Goal: Task Accomplishment & Management: Complete application form

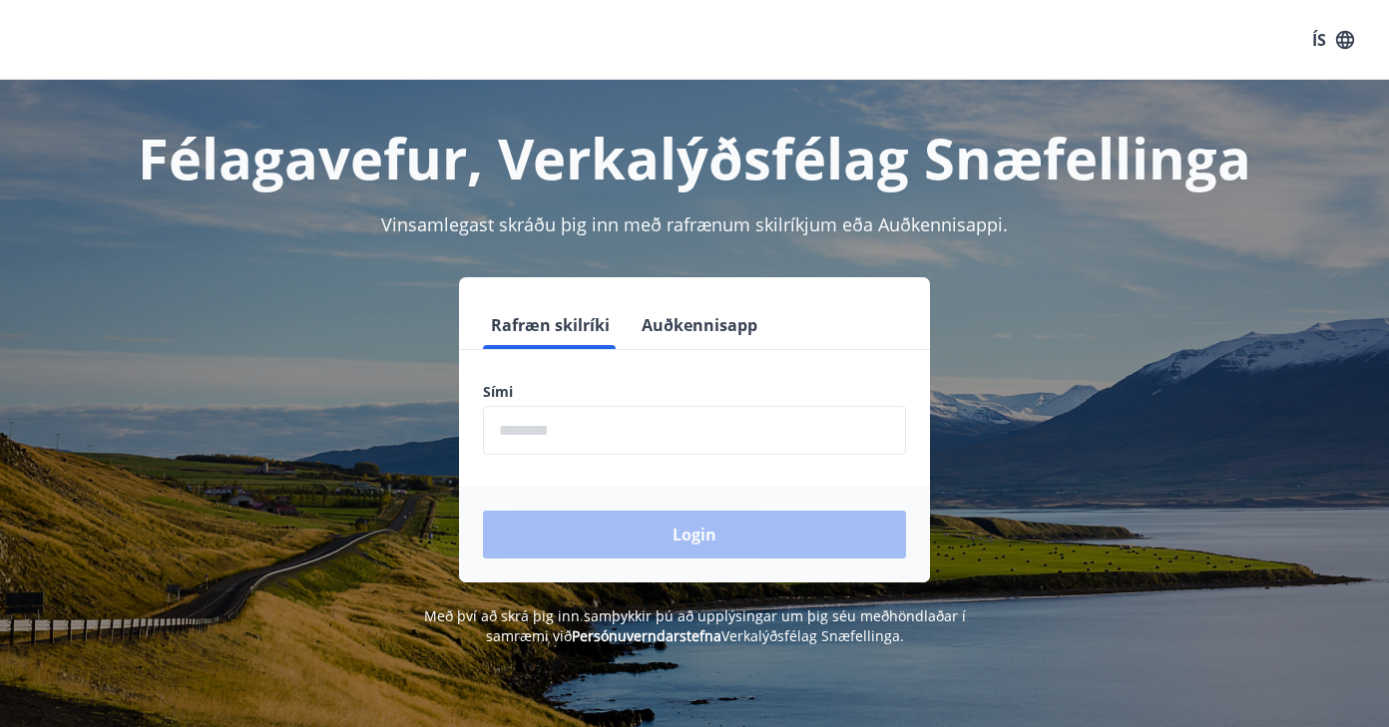
click at [596, 436] on input "phone" at bounding box center [694, 430] width 423 height 49
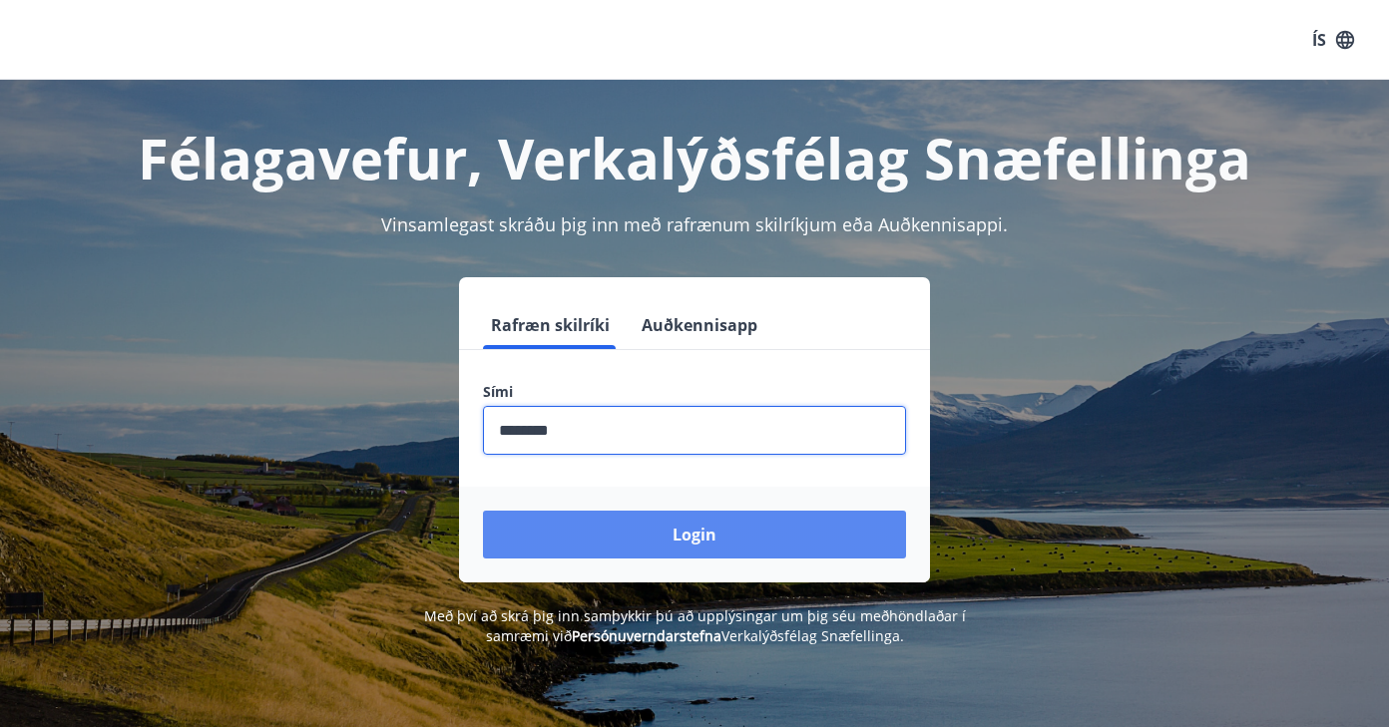
type input "********"
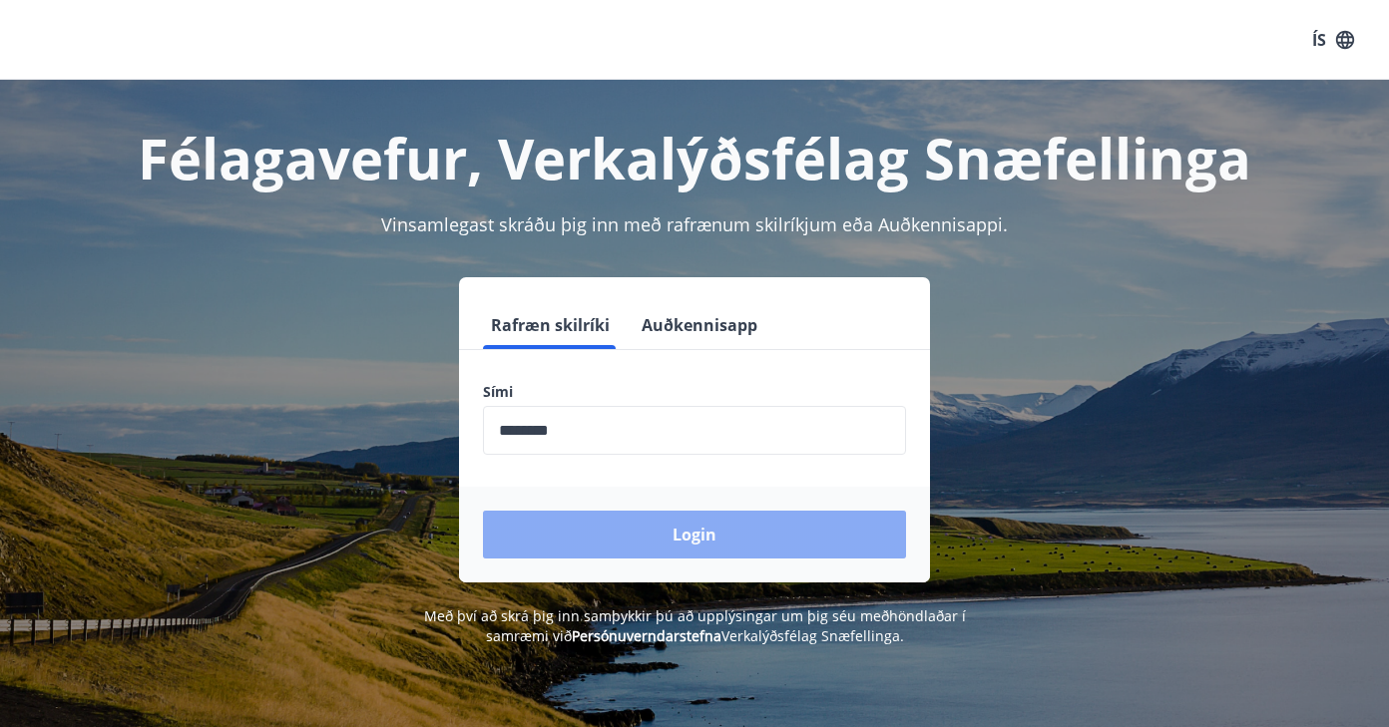
click at [644, 544] on button "Login" at bounding box center [694, 535] width 423 height 48
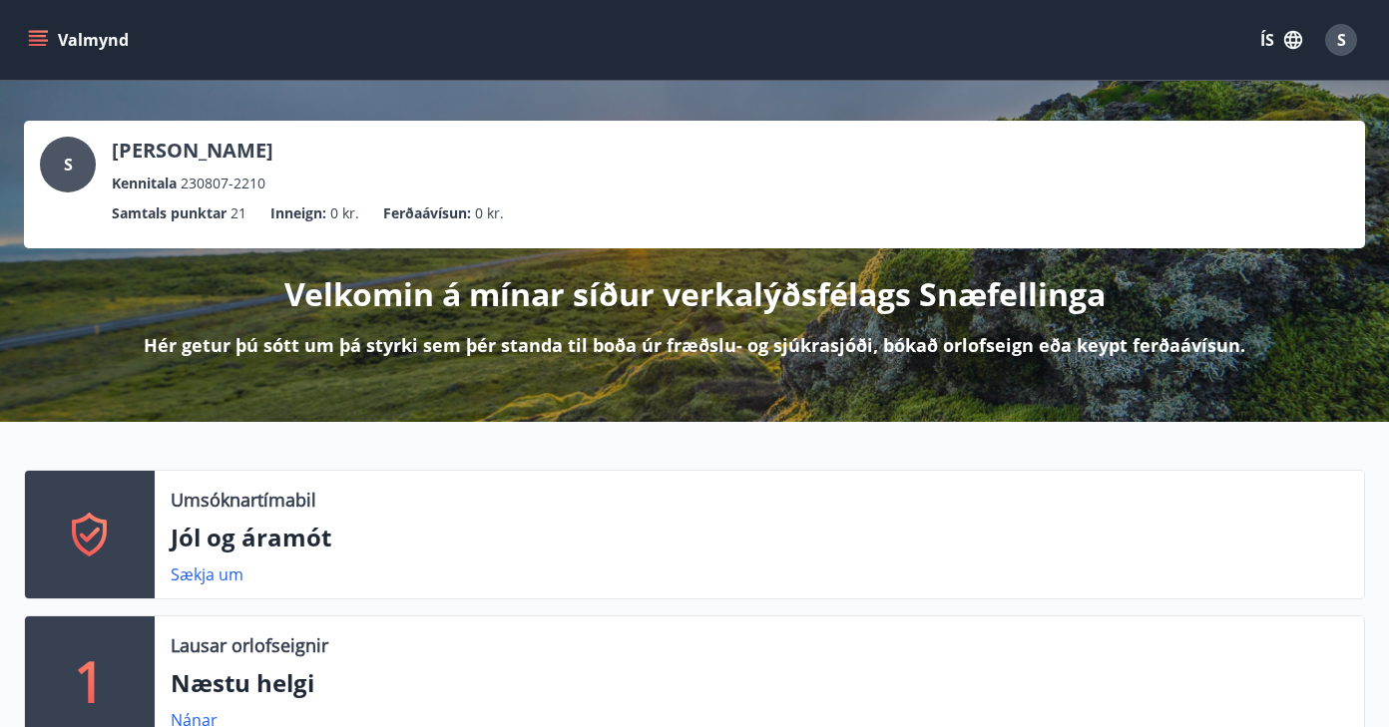
click at [42, 30] on icon "menu" at bounding box center [38, 40] width 20 height 20
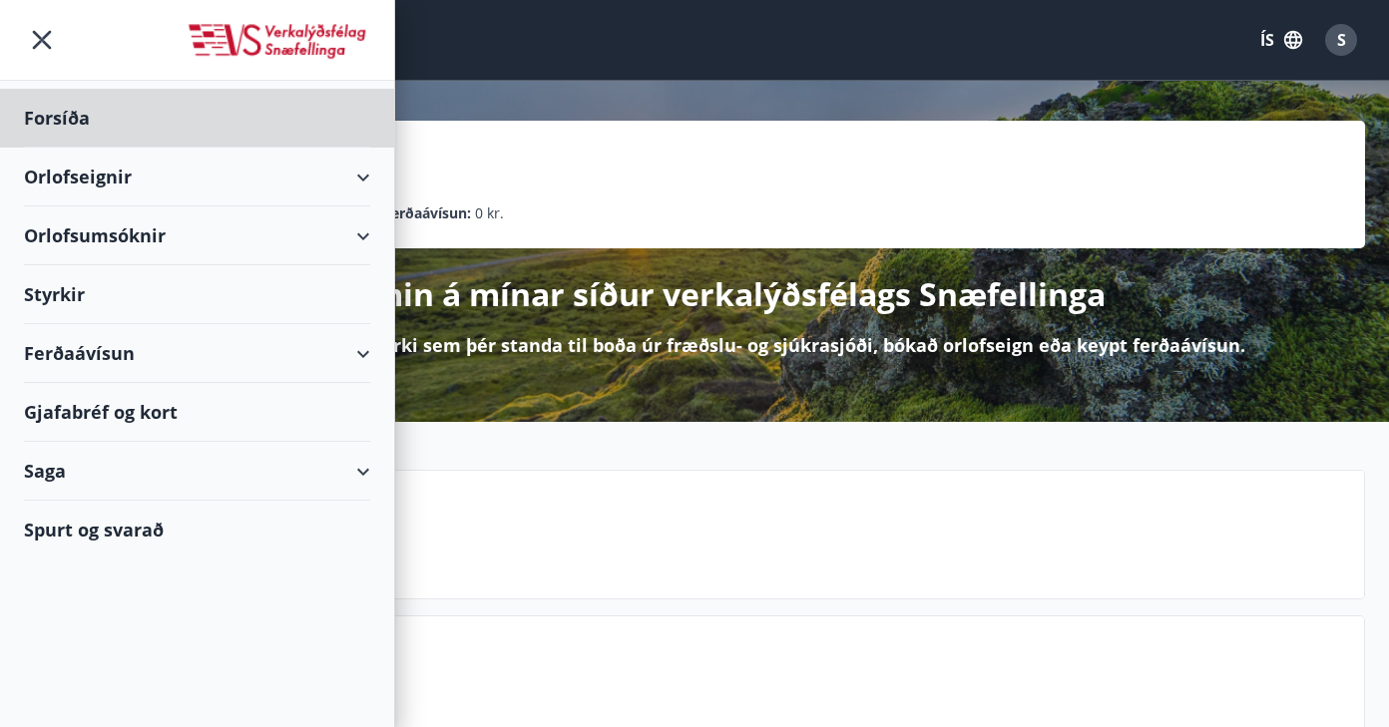
click at [72, 290] on div "Styrkir" at bounding box center [197, 294] width 346 height 59
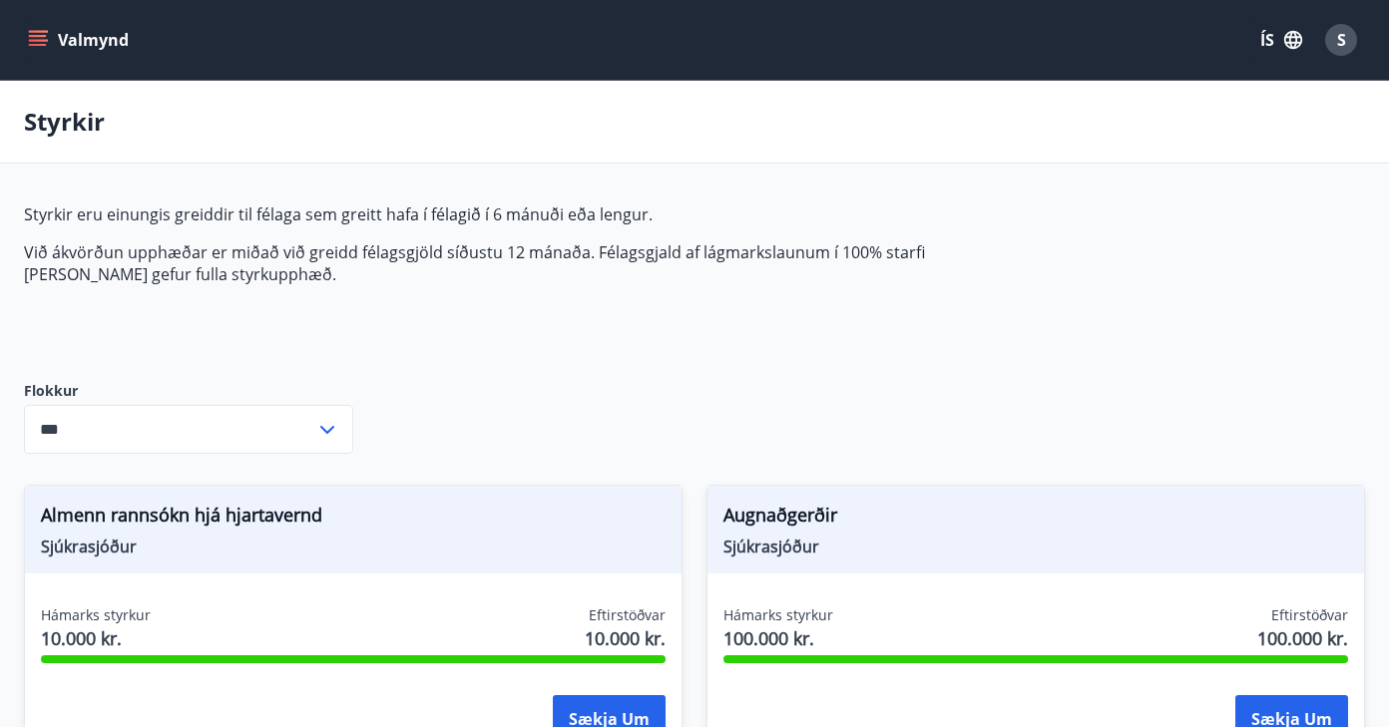
type input "***"
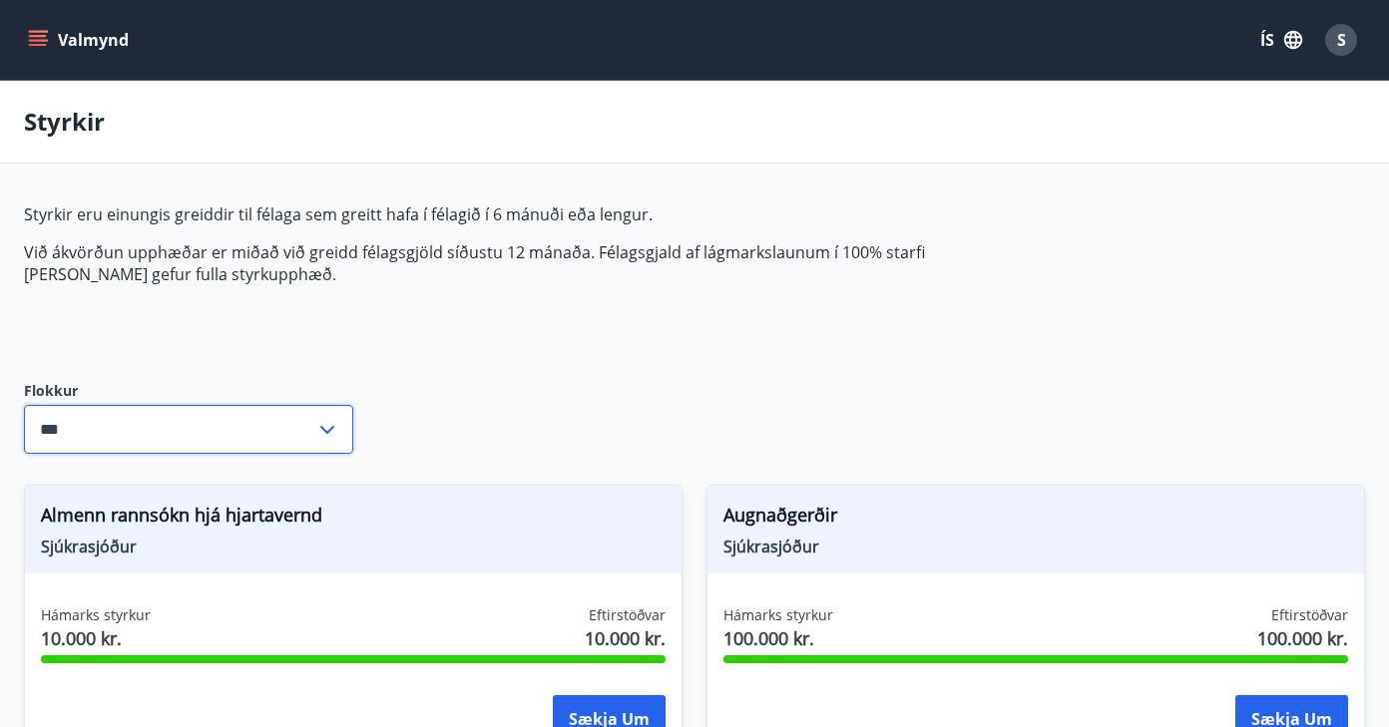
click at [282, 424] on input "***" at bounding box center [169, 429] width 291 height 49
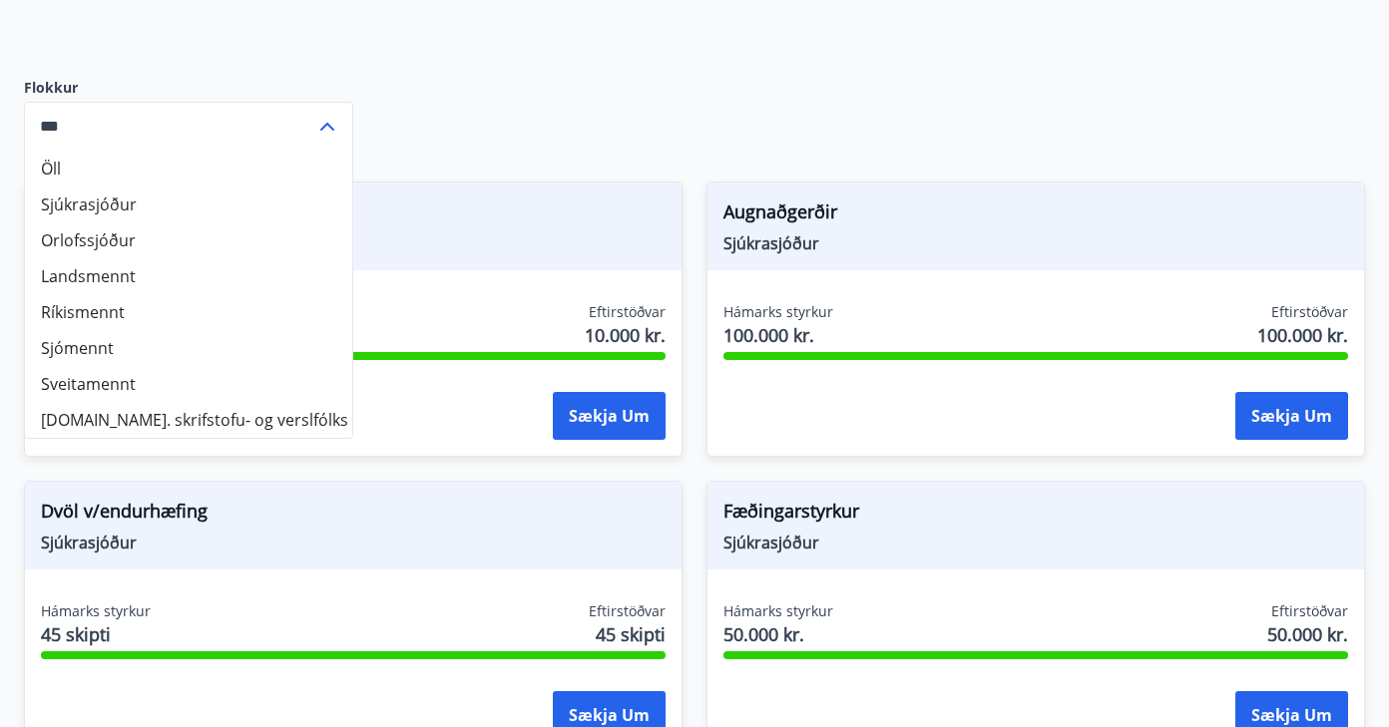
scroll to position [427, 0]
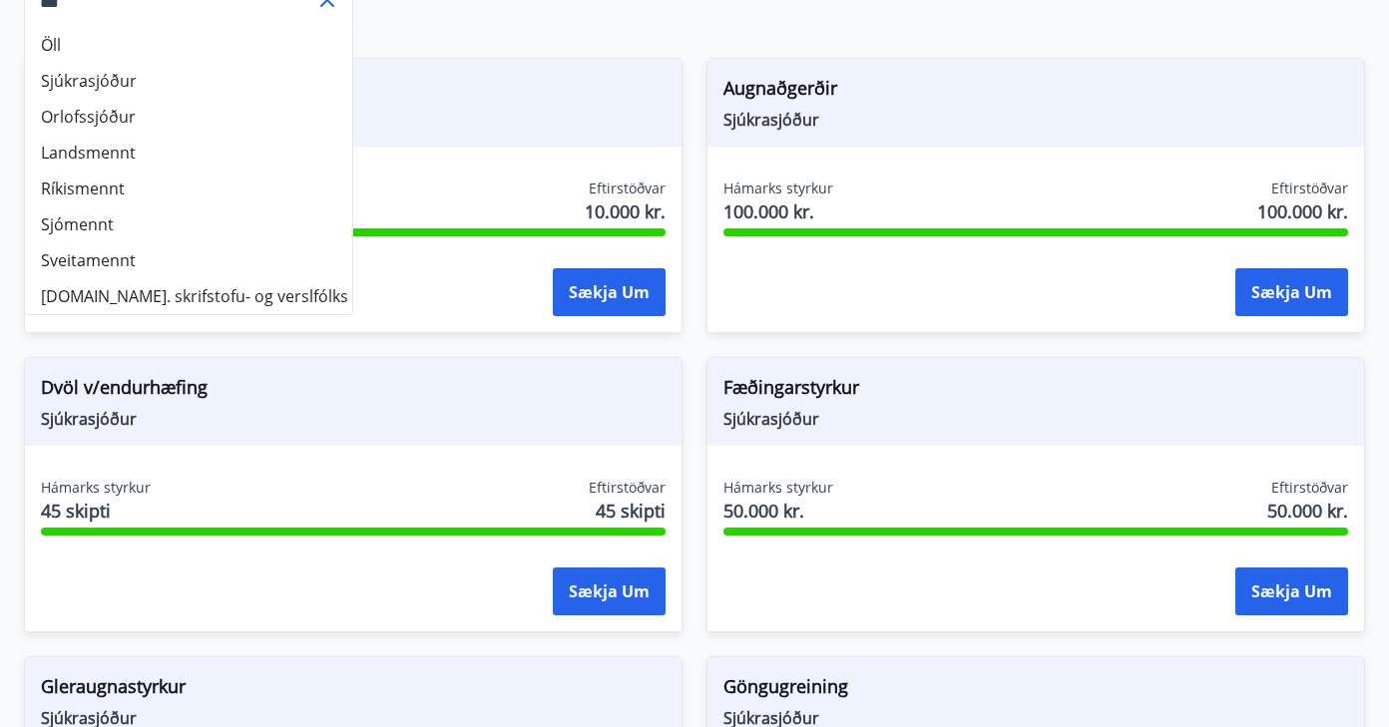
click at [701, 326] on div "Augnaðgerðir Sjúkrasjóður Hámarks styrkur 100.000 kr. Eftirstöðvar 100.000 kr. …" at bounding box center [1023, 183] width 682 height 299
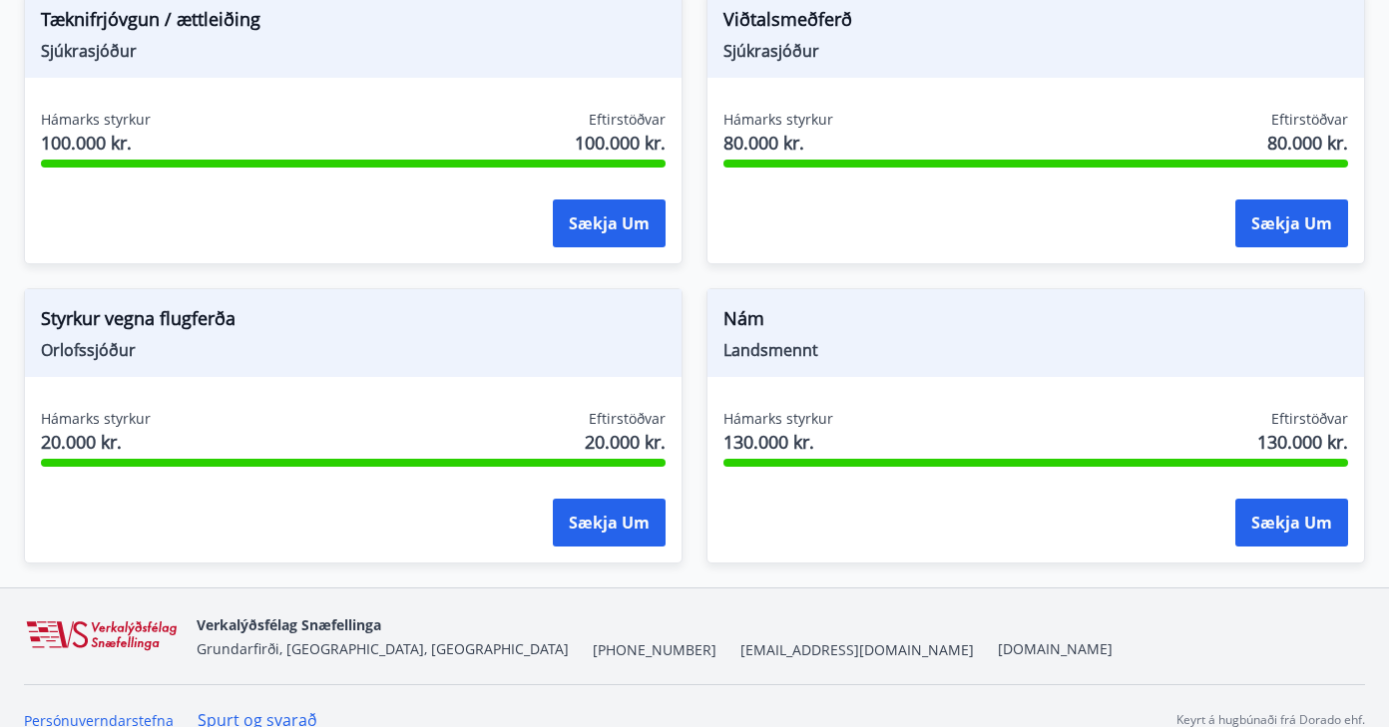
scroll to position [2290, 0]
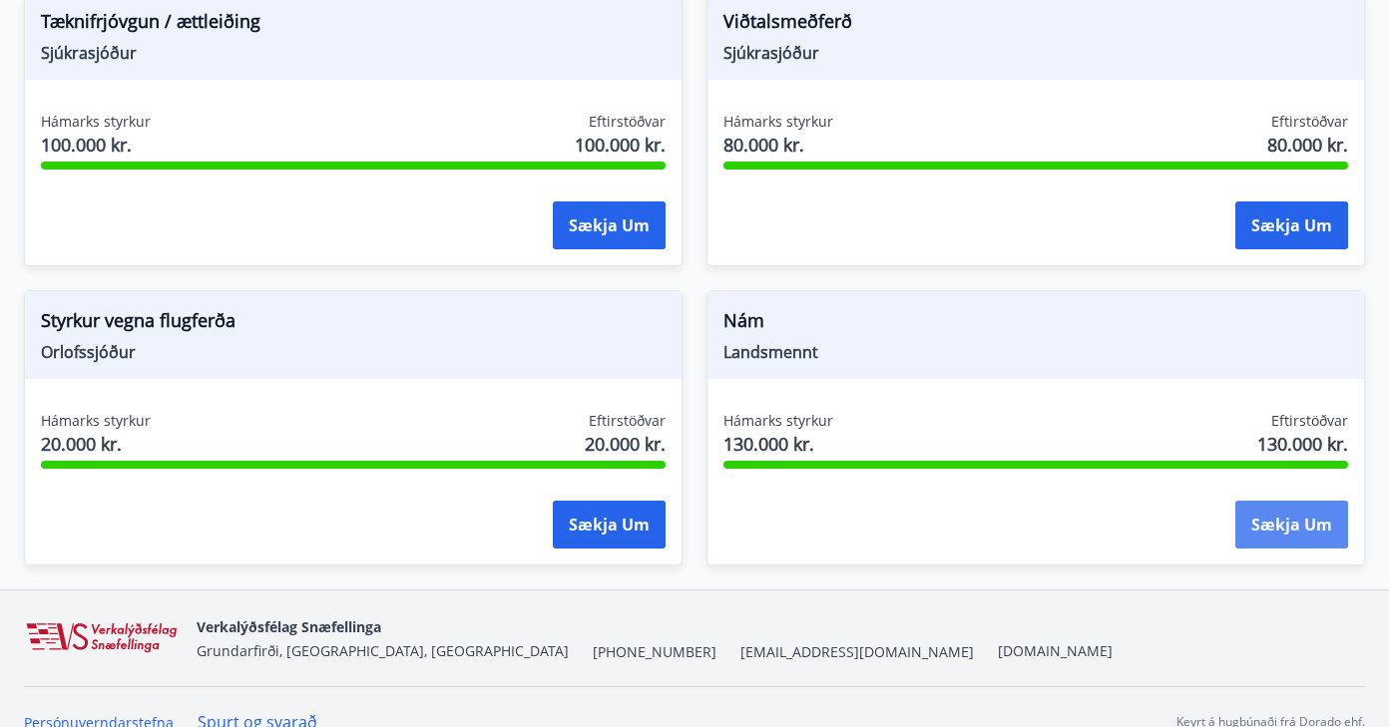
click at [1306, 535] on button "Sækja um" at bounding box center [1291, 525] width 113 height 48
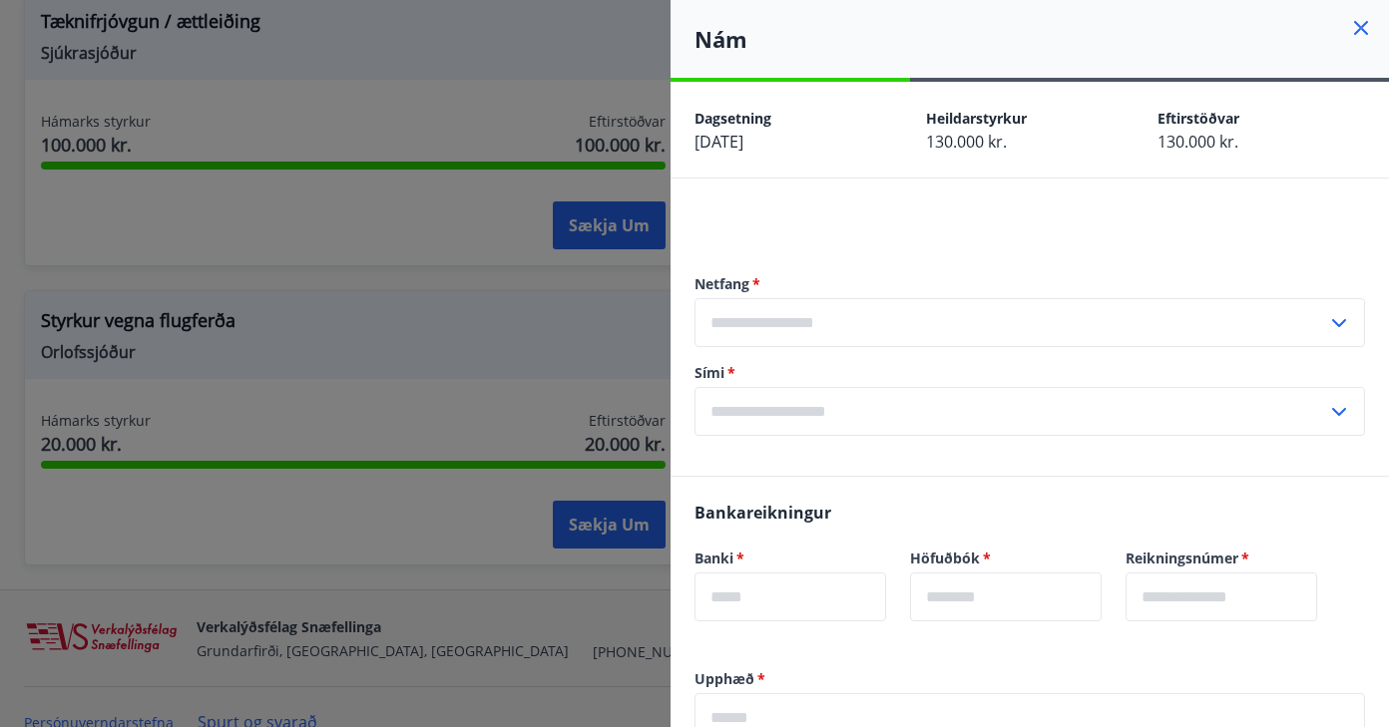
click at [882, 313] on input "text" at bounding box center [1010, 322] width 633 height 49
click at [842, 369] on li "Skrá nýtt netfang" at bounding box center [1029, 365] width 669 height 36
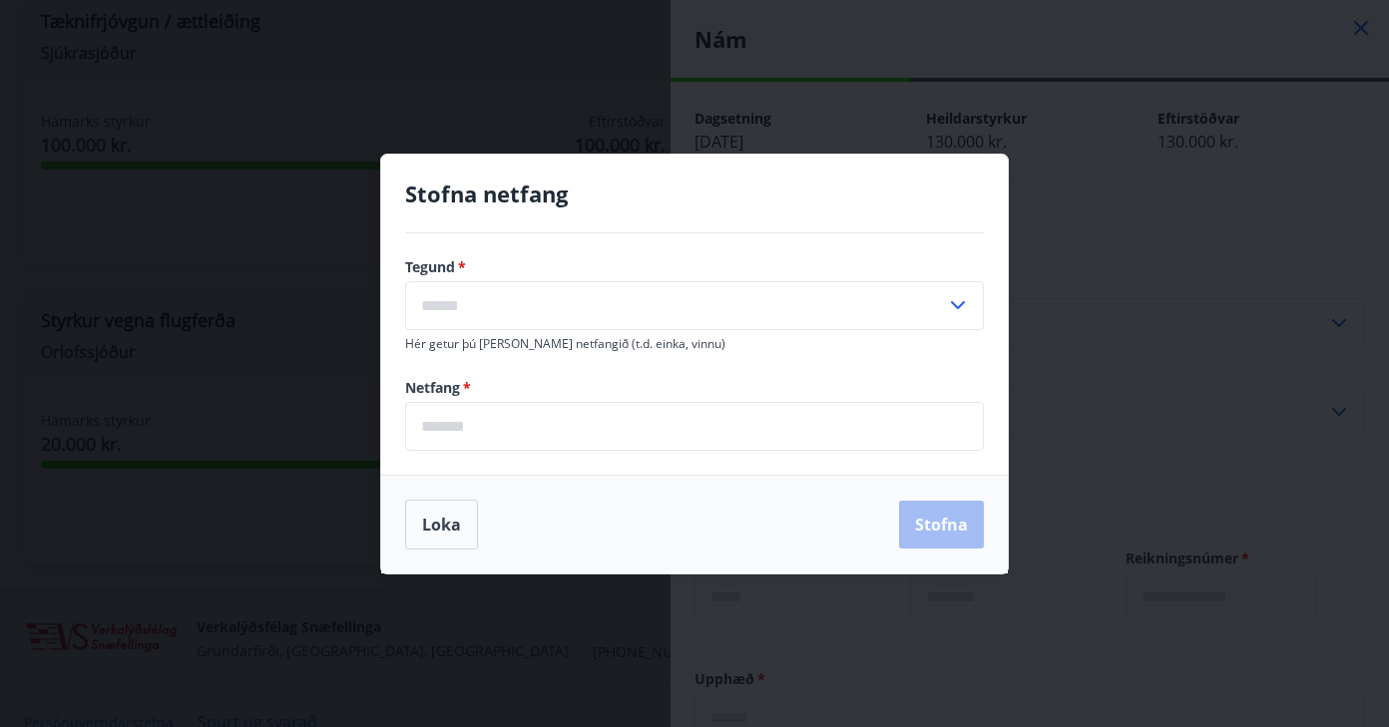
click at [575, 286] on input "text" at bounding box center [675, 305] width 541 height 49
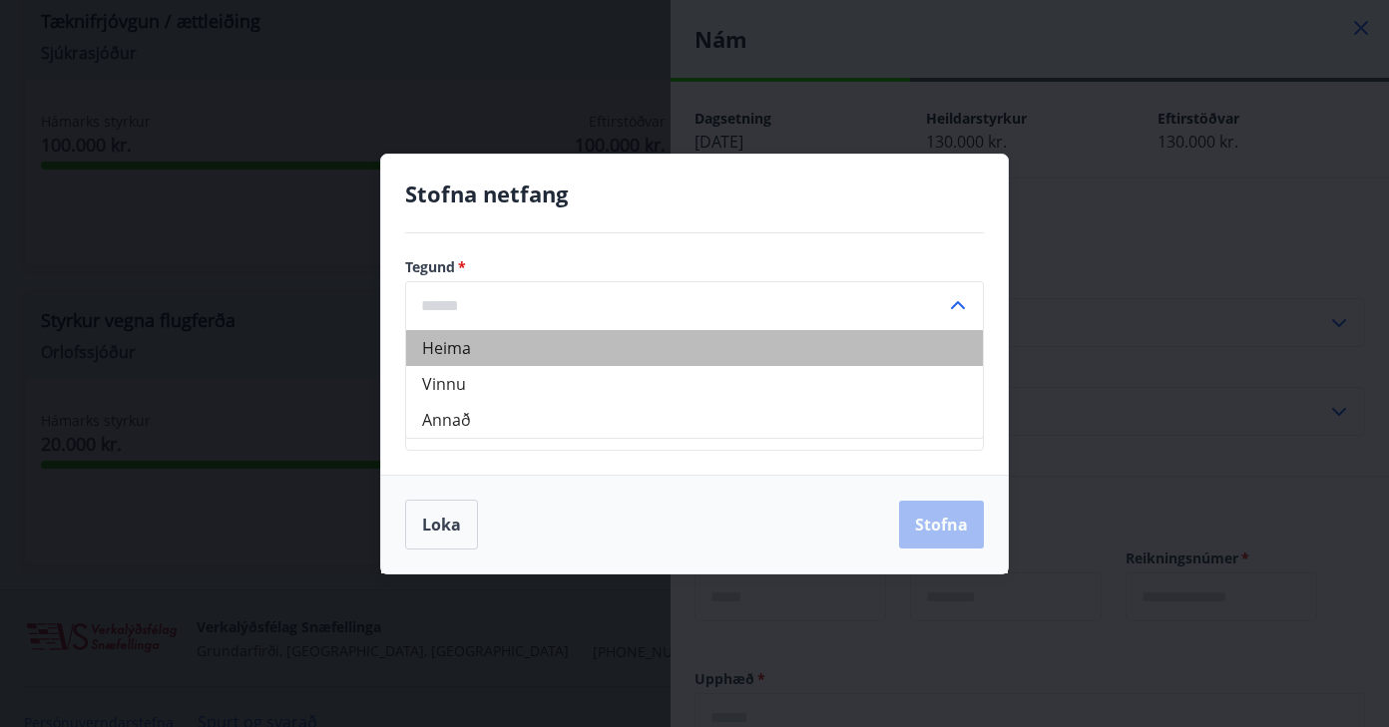
click at [506, 351] on li "Heima" at bounding box center [694, 348] width 577 height 36
type input "*****"
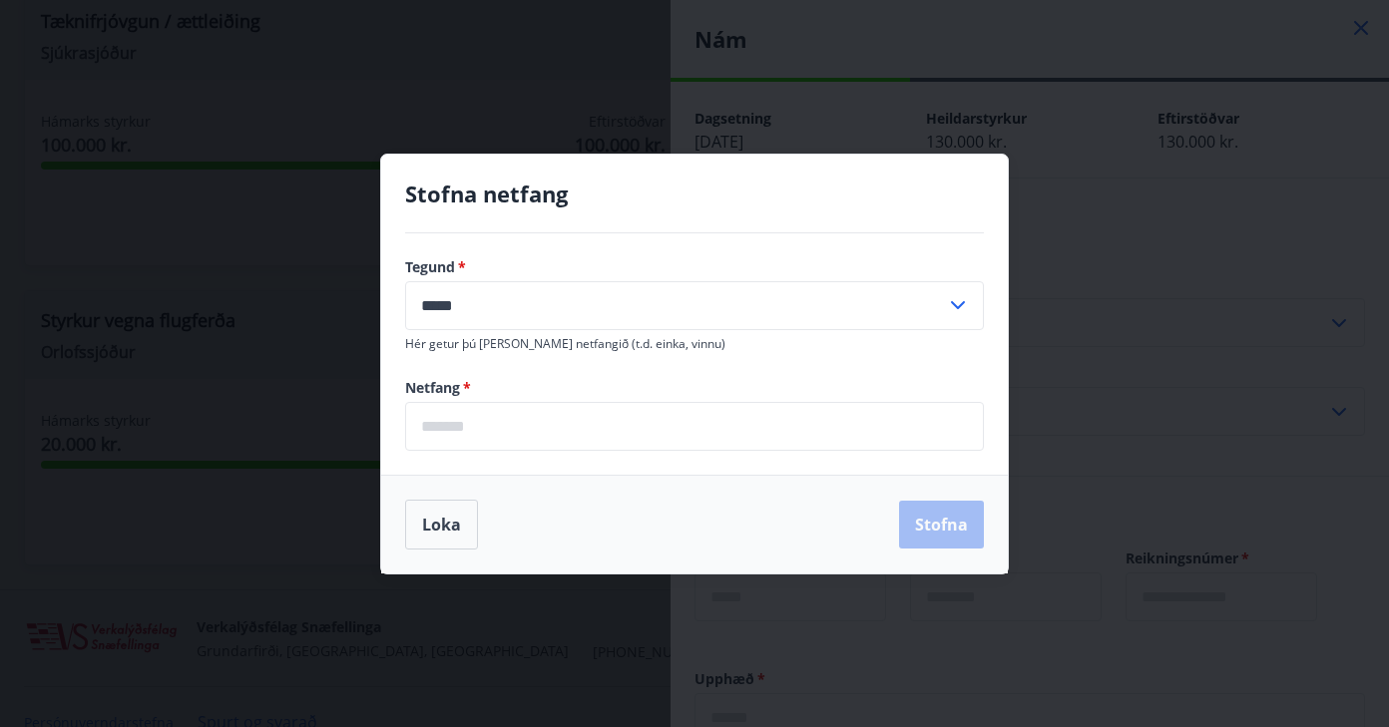
click at [506, 412] on input "email" at bounding box center [694, 426] width 579 height 49
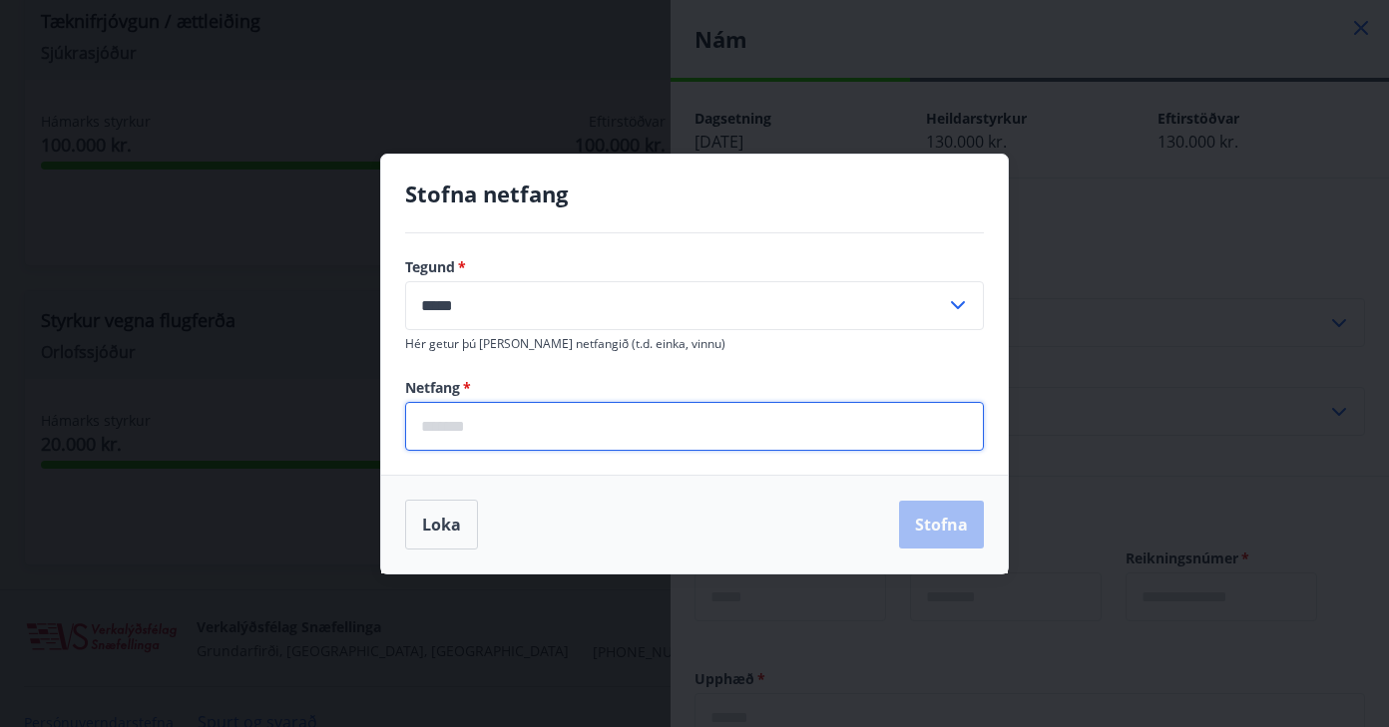
type input "**********"
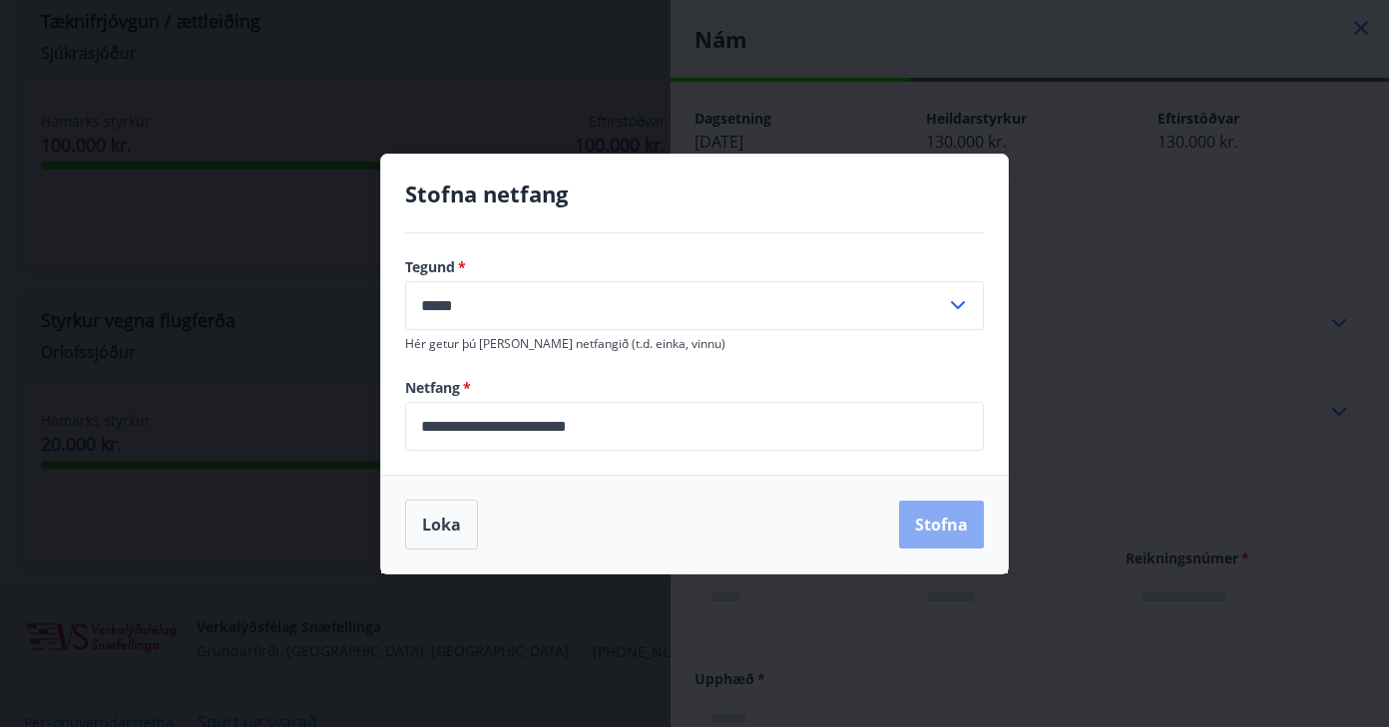
click at [973, 517] on button "Stofna" at bounding box center [941, 525] width 85 height 48
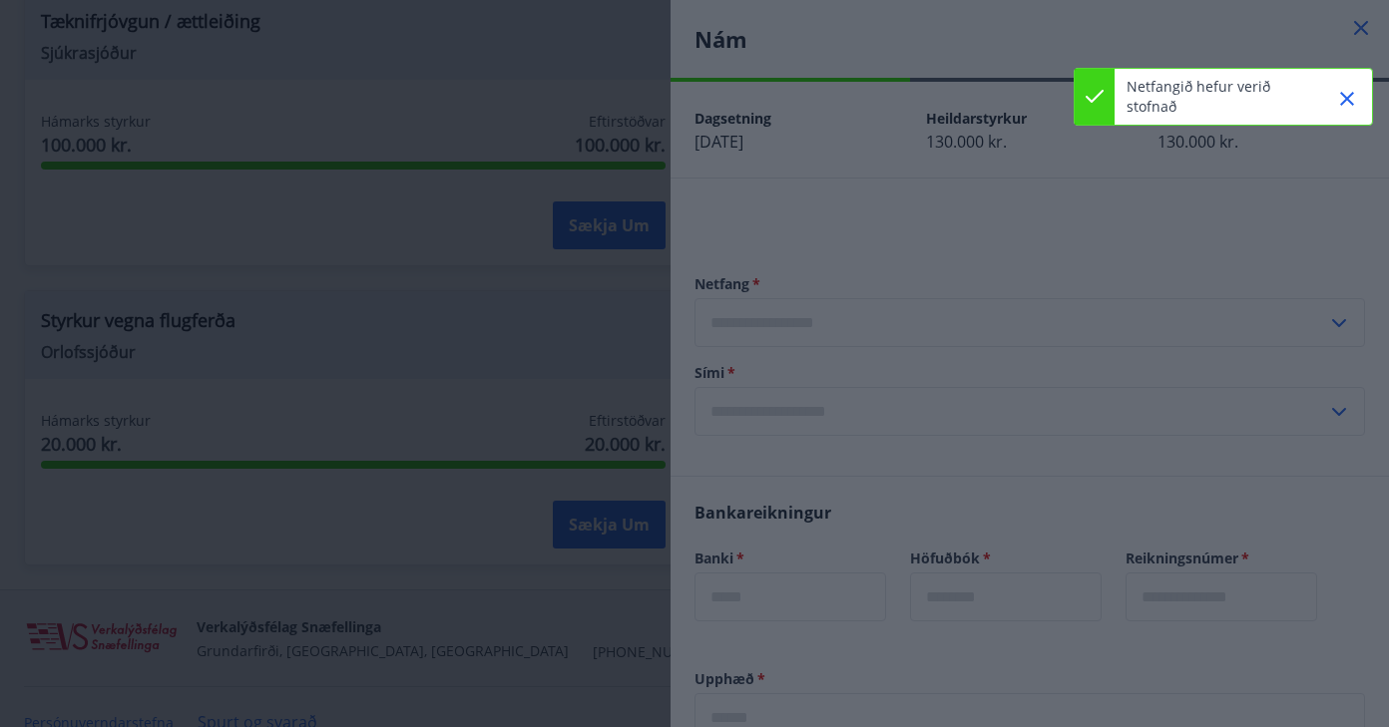
type input "**********"
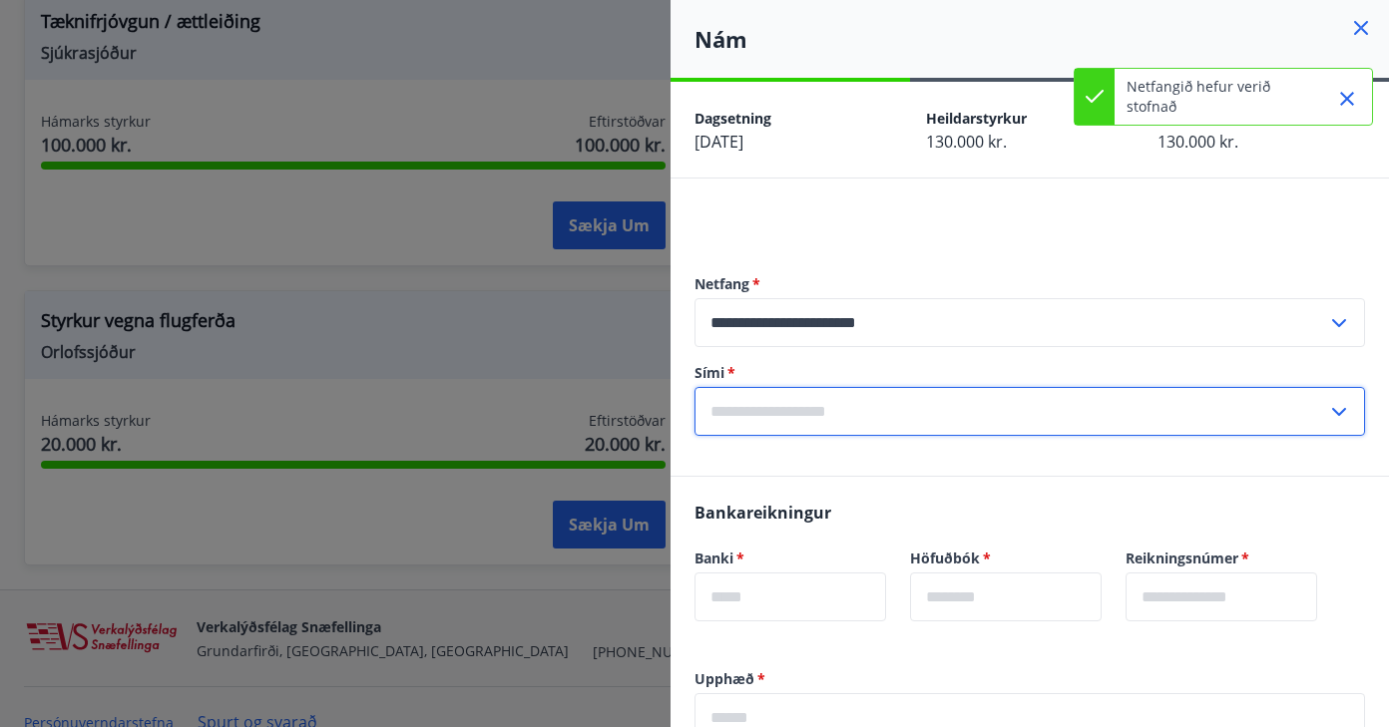
click at [919, 407] on input "text" at bounding box center [1010, 411] width 633 height 49
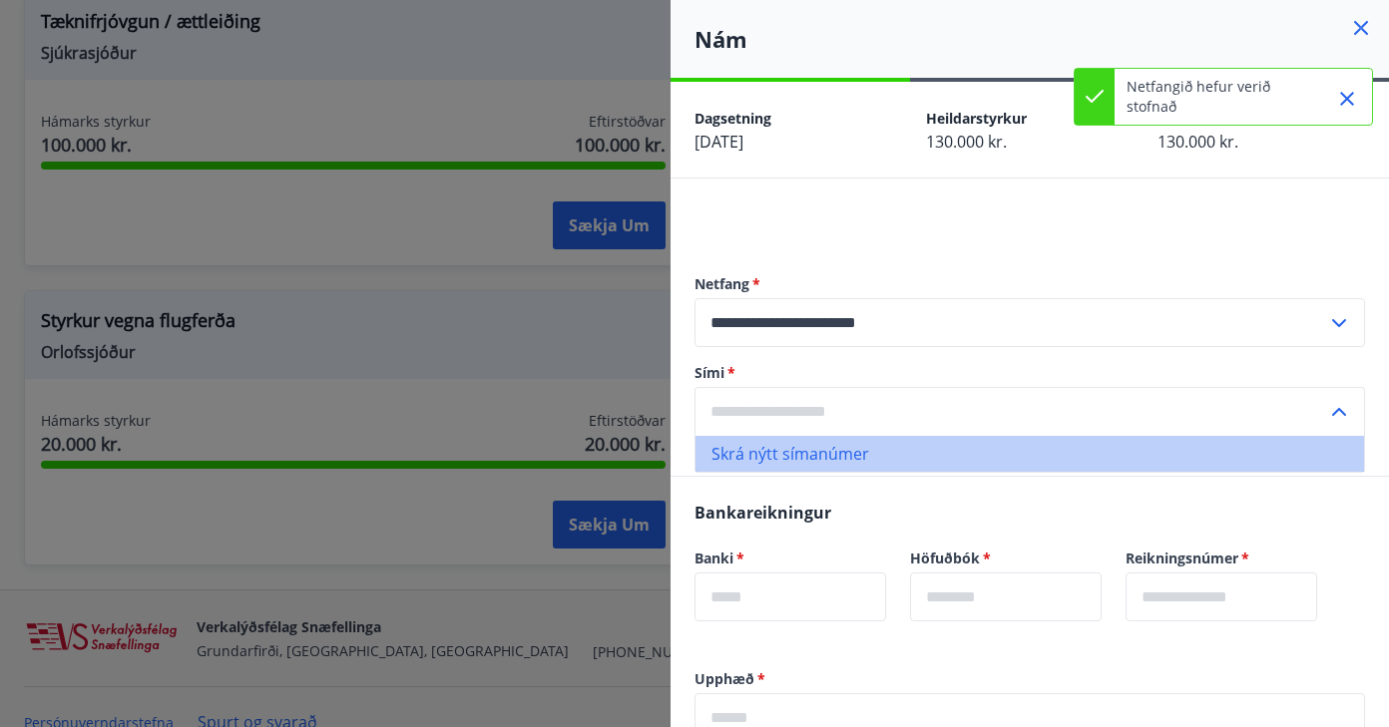
click at [827, 462] on li "Skrá nýtt símanúmer" at bounding box center [1029, 454] width 669 height 36
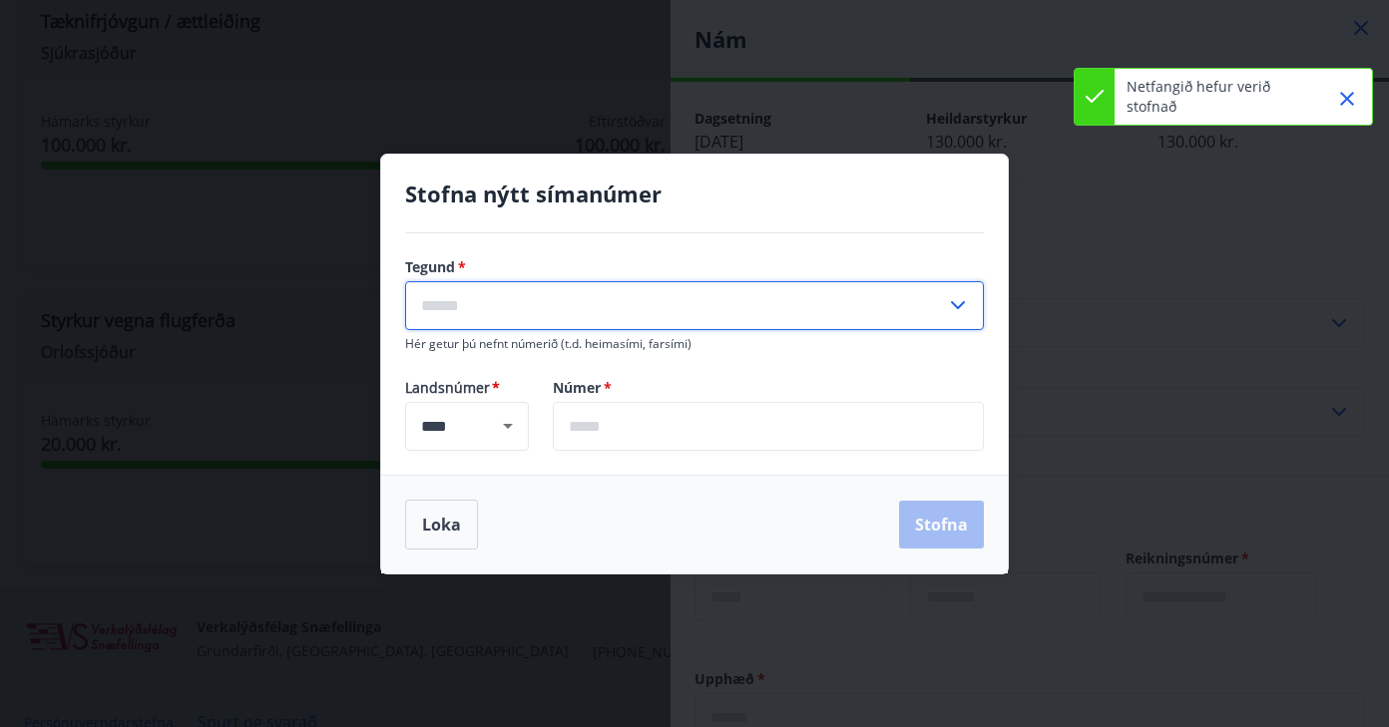
click at [553, 301] on input "text" at bounding box center [675, 305] width 541 height 49
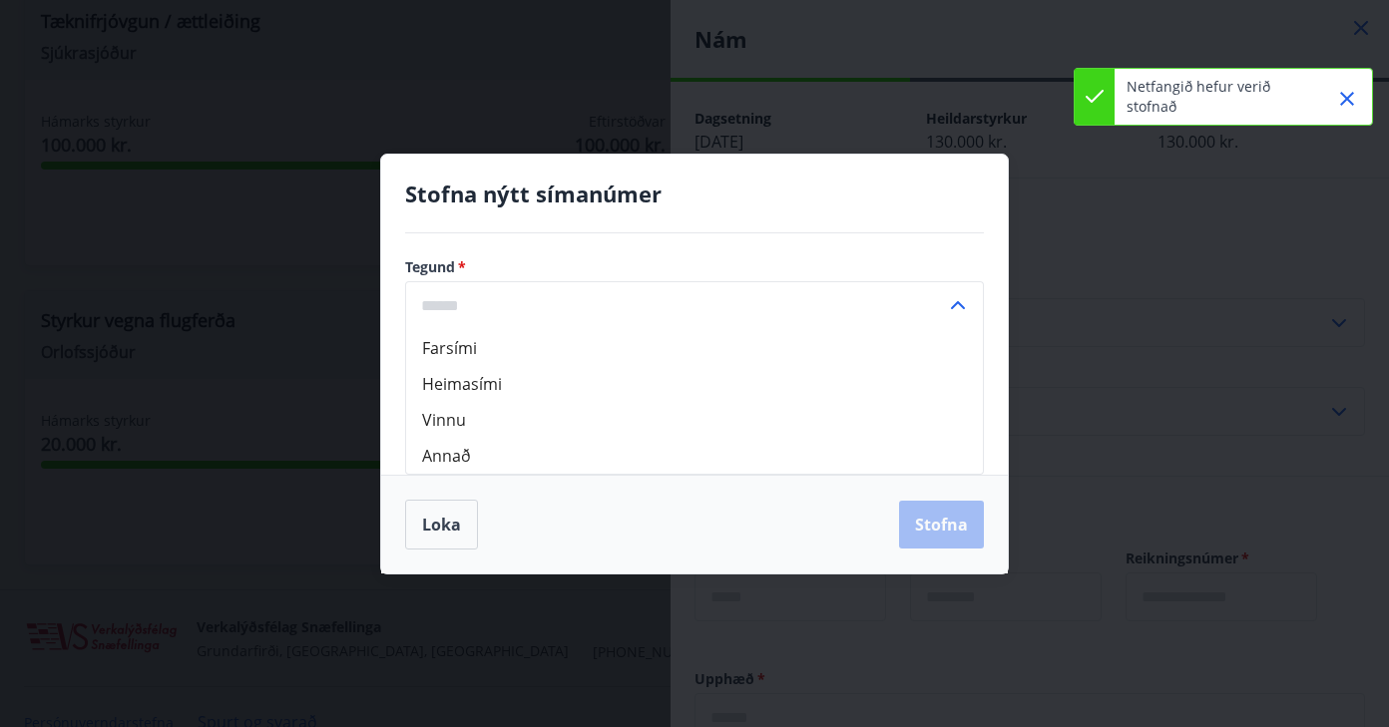
click at [524, 359] on li "Farsími" at bounding box center [694, 348] width 577 height 36
type input "*******"
click at [640, 415] on input "text" at bounding box center [768, 426] width 431 height 49
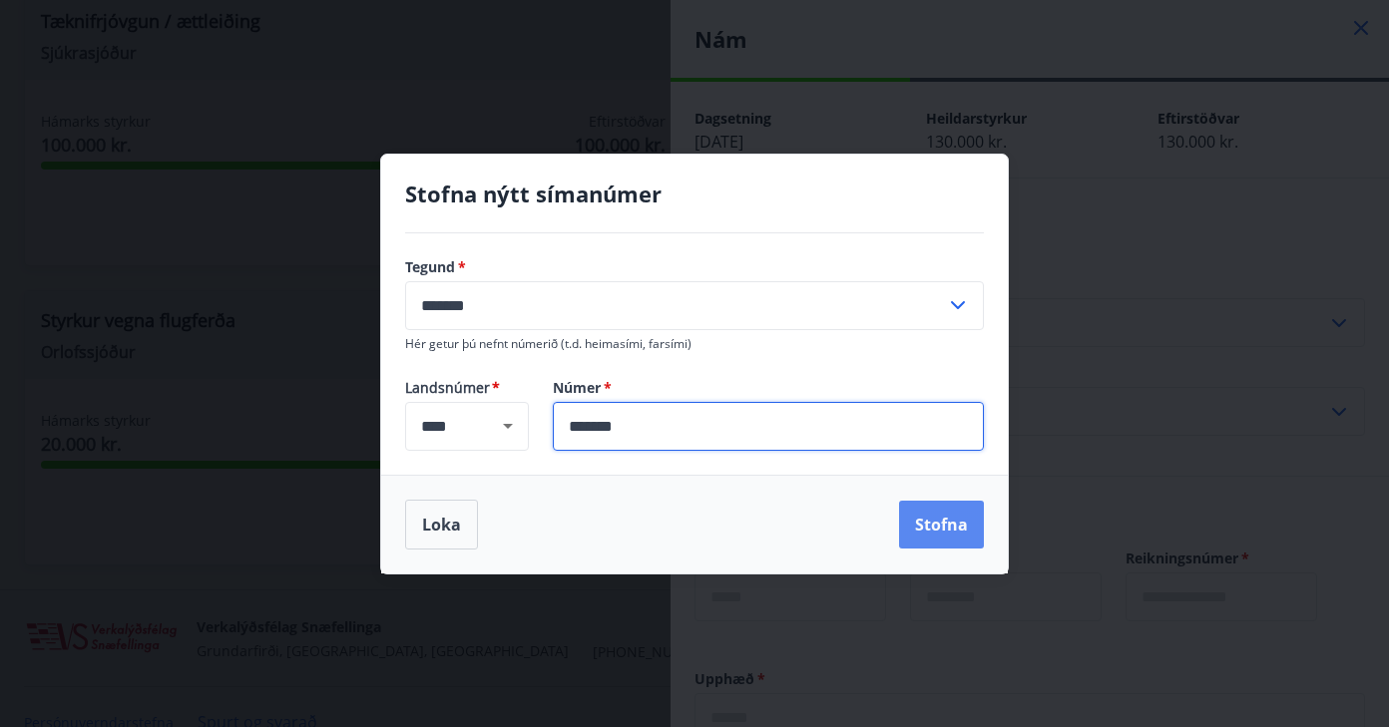
type input "*******"
click at [977, 529] on button "Stofna" at bounding box center [941, 525] width 85 height 48
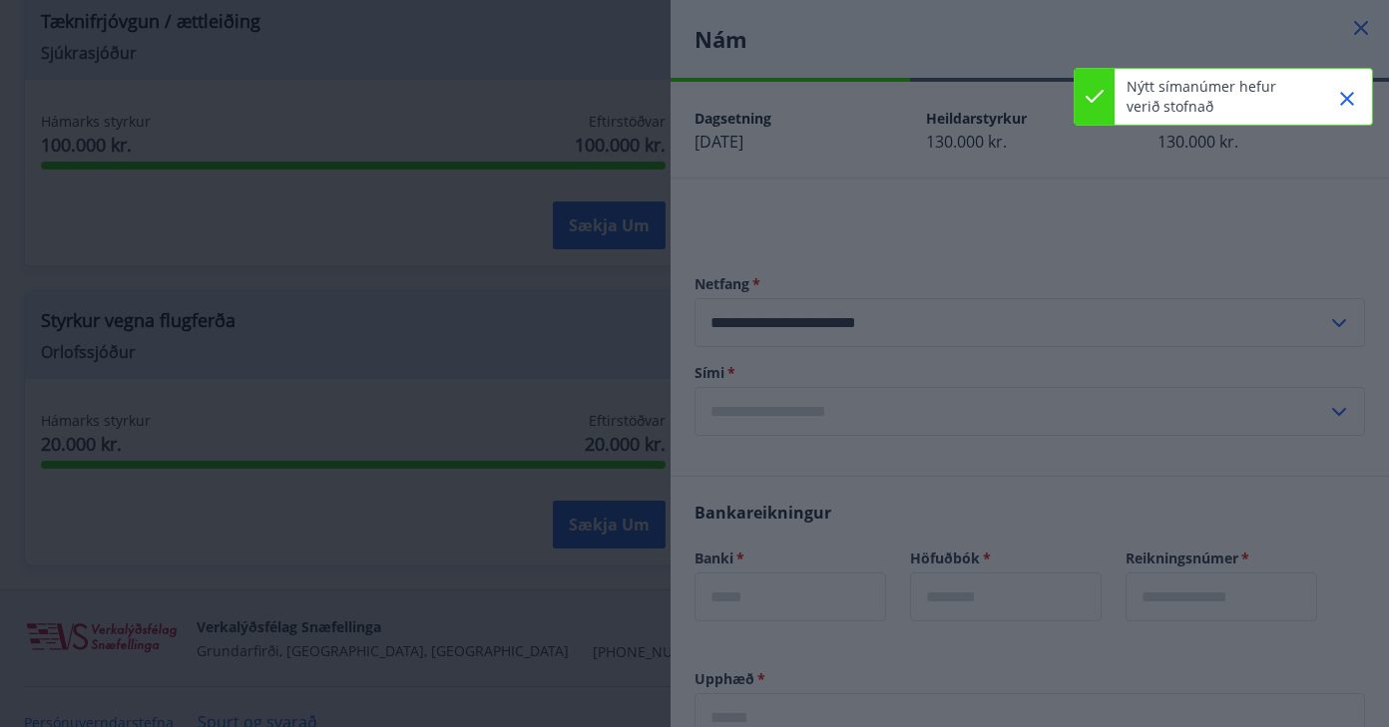
type input "**********"
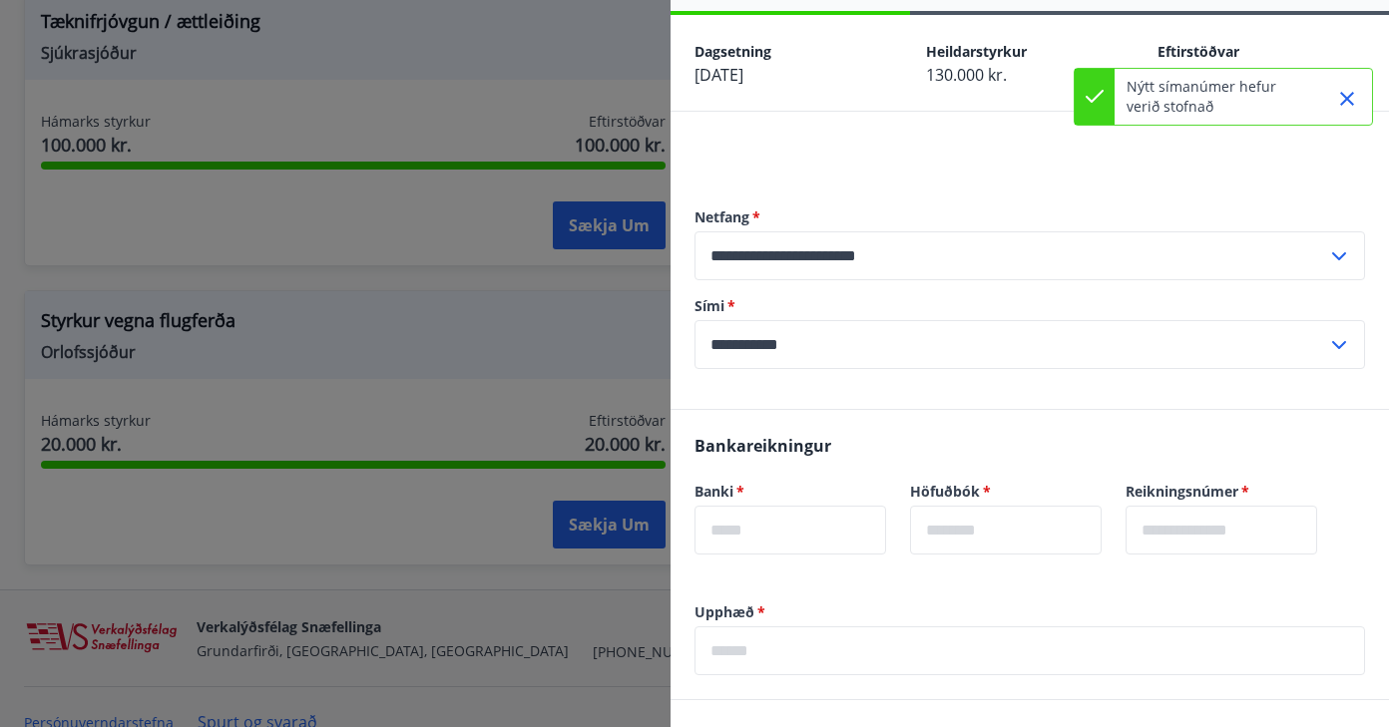
scroll to position [70, 0]
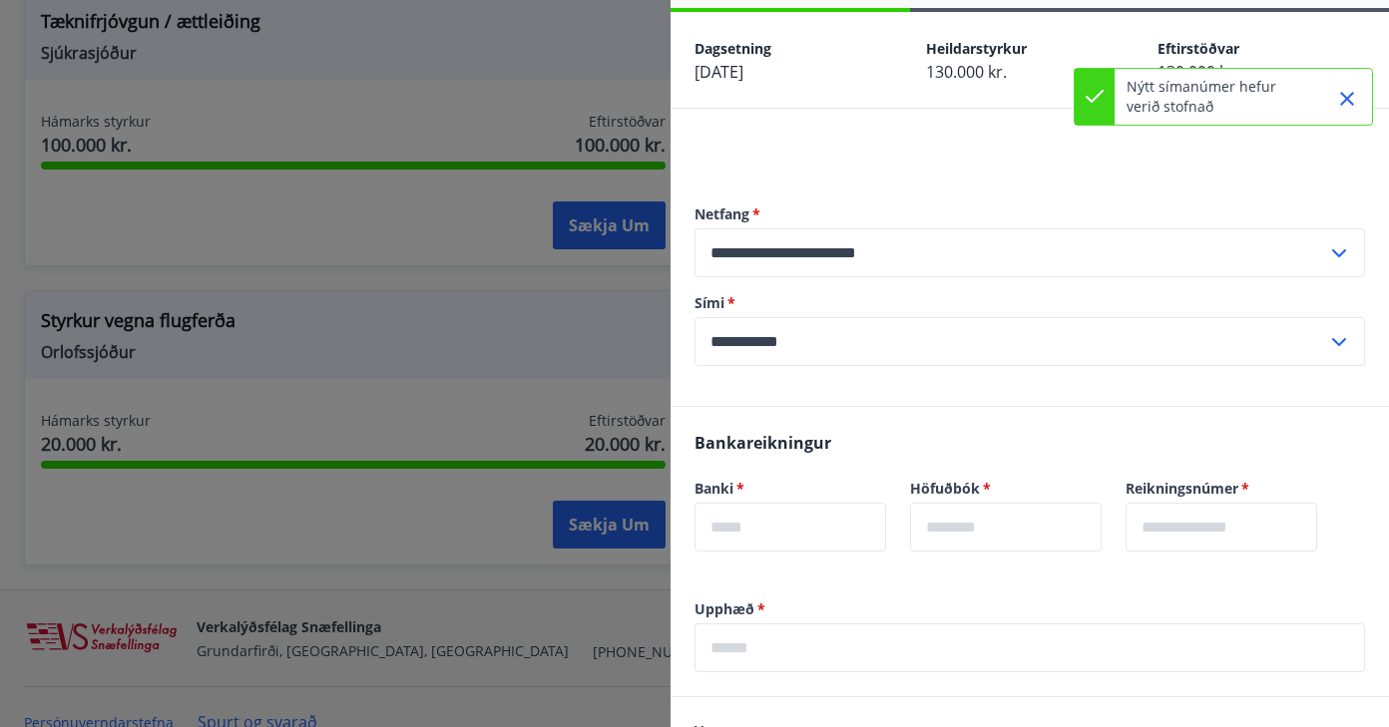
click at [778, 525] on input "text" at bounding box center [790, 527] width 192 height 49
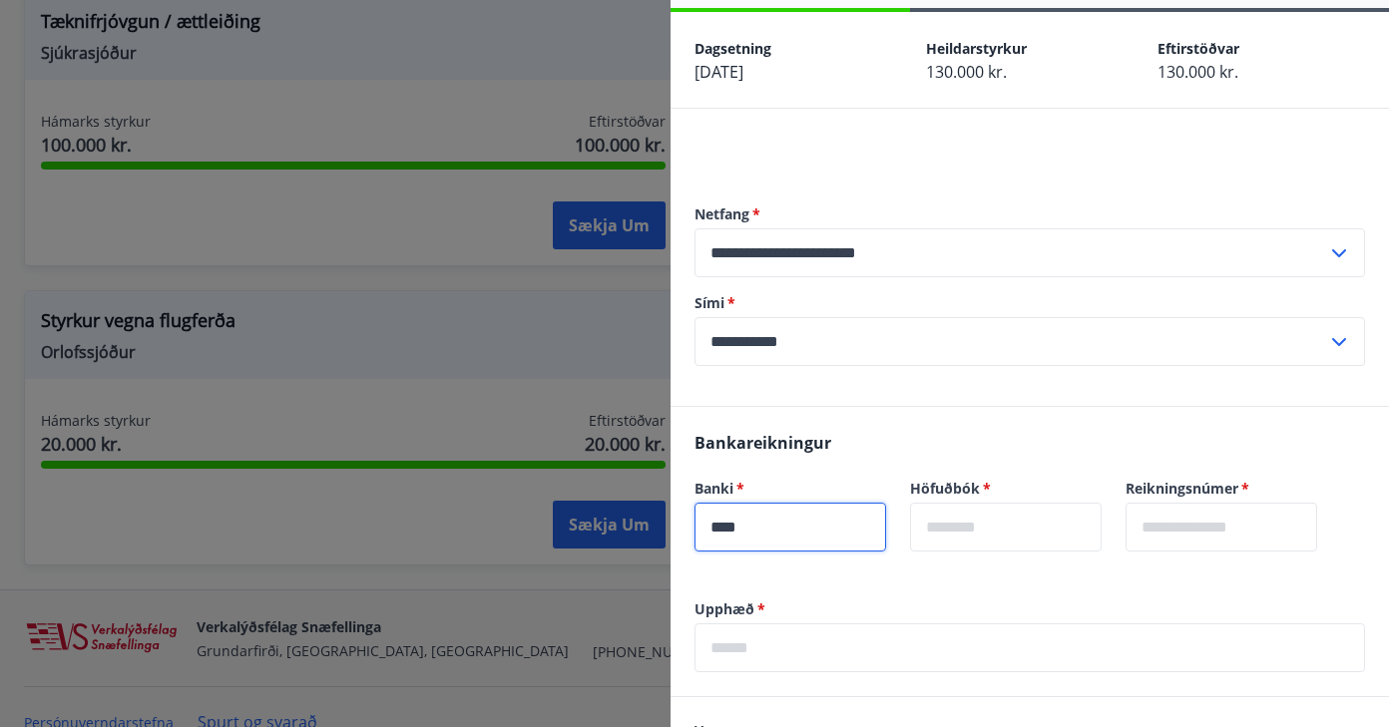
type input "****"
click at [1025, 538] on input "text" at bounding box center [1006, 527] width 192 height 49
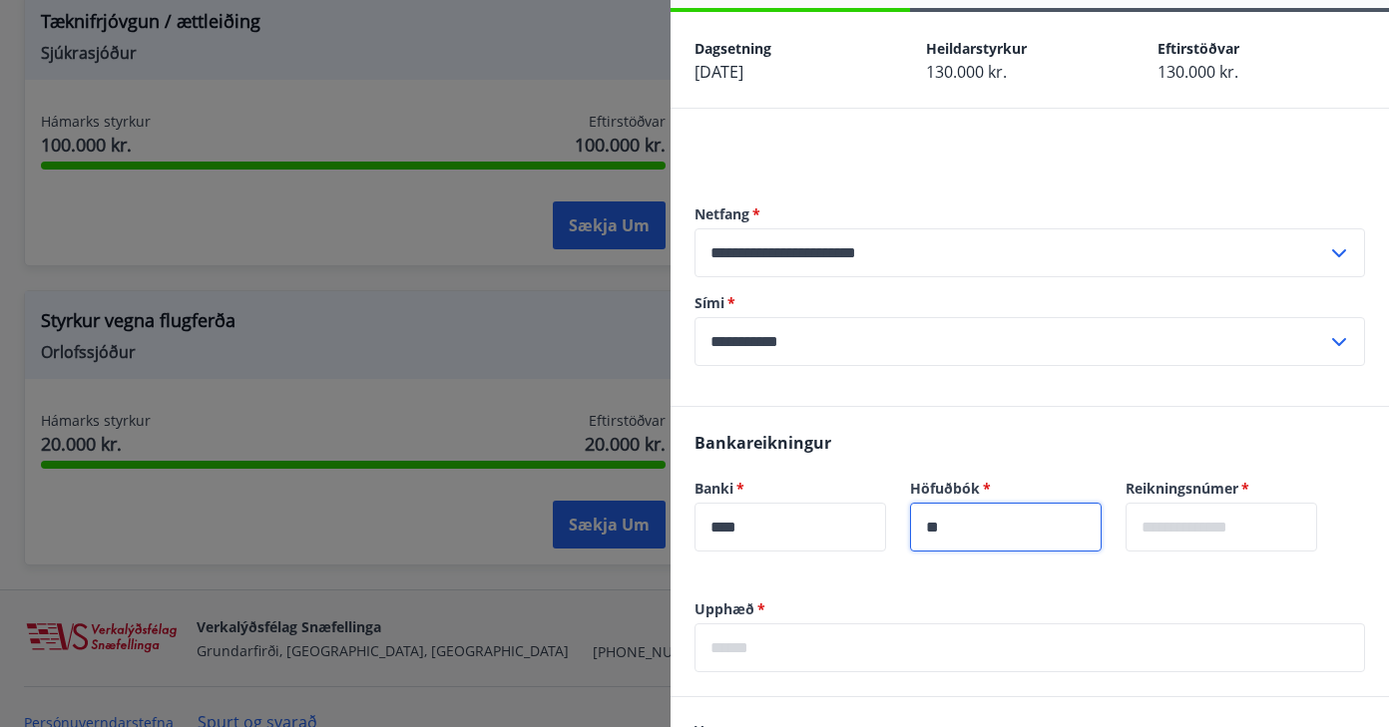
type input "**"
click at [1284, 525] on input "text" at bounding box center [1222, 527] width 192 height 49
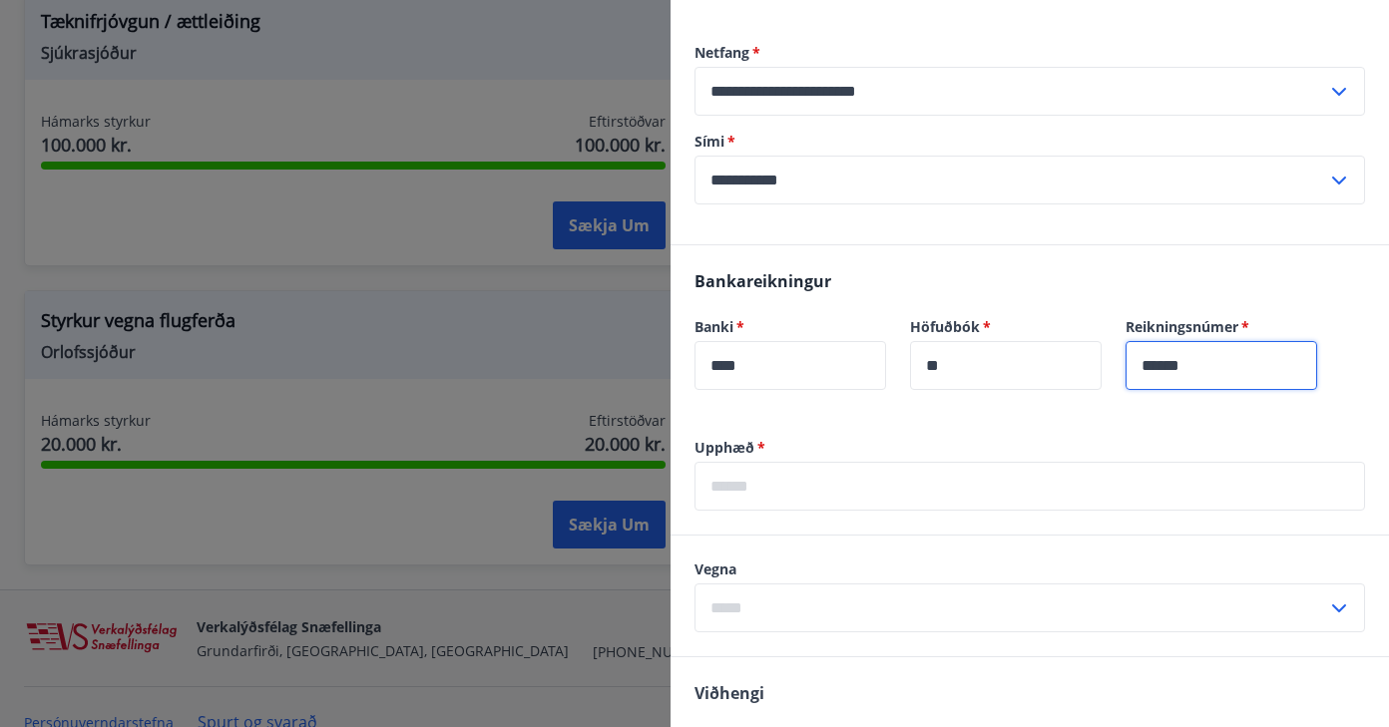
scroll to position [363, 0]
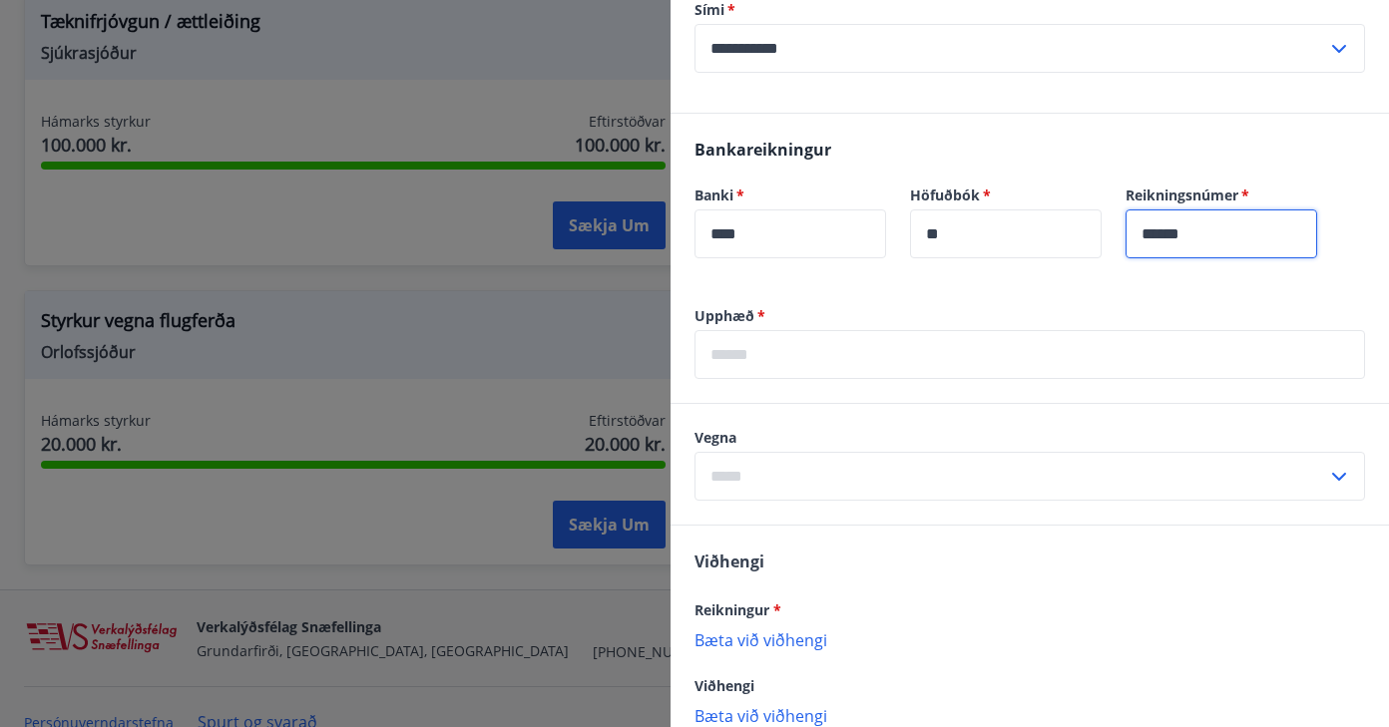
type input "******"
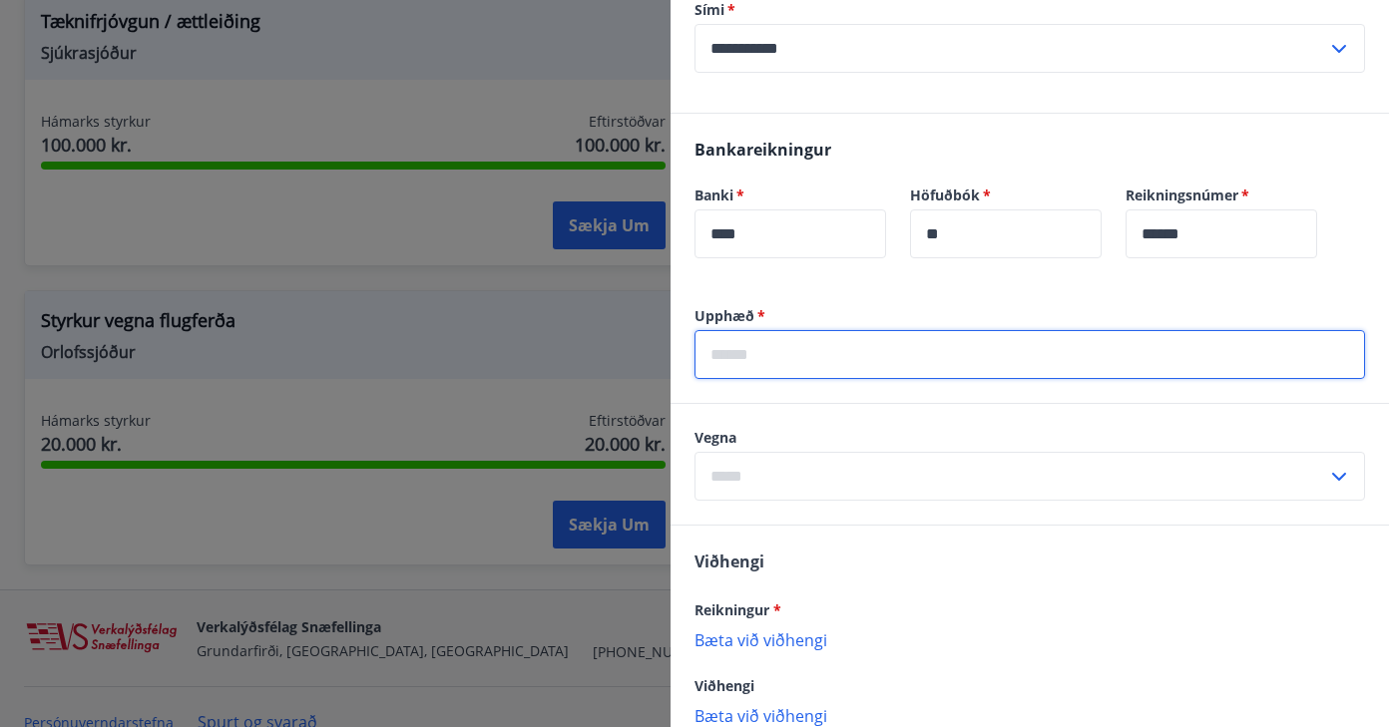
click at [1035, 342] on input "text" at bounding box center [1029, 354] width 671 height 49
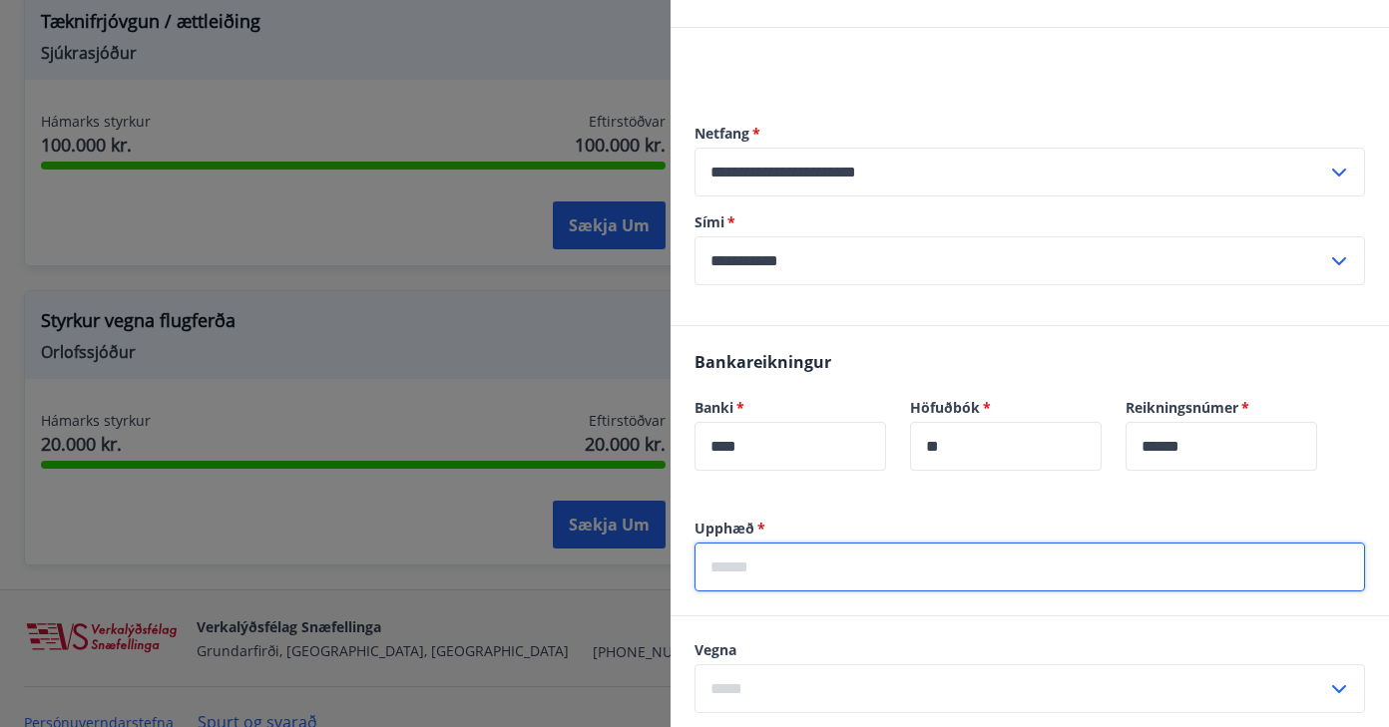
scroll to position [228, 0]
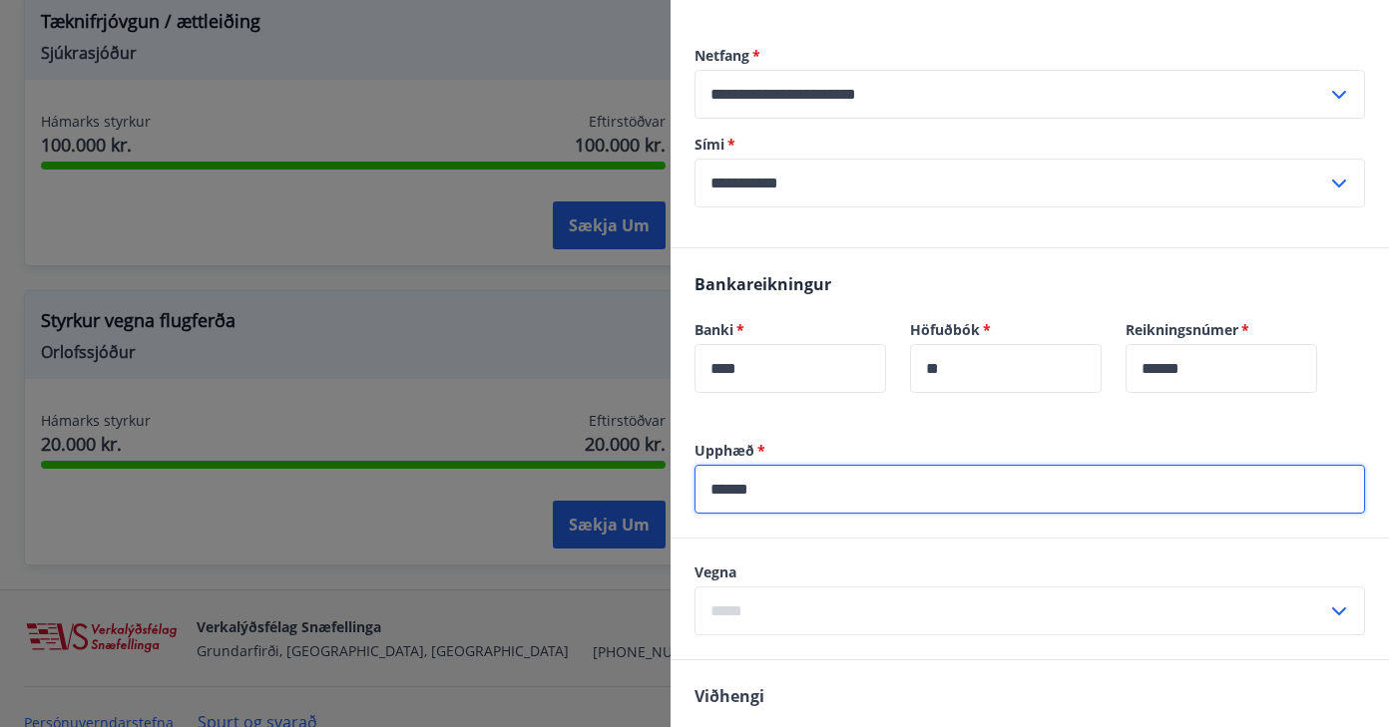
click at [736, 490] on input "******" at bounding box center [1029, 489] width 671 height 49
click at [797, 486] on input "******" at bounding box center [1029, 489] width 671 height 49
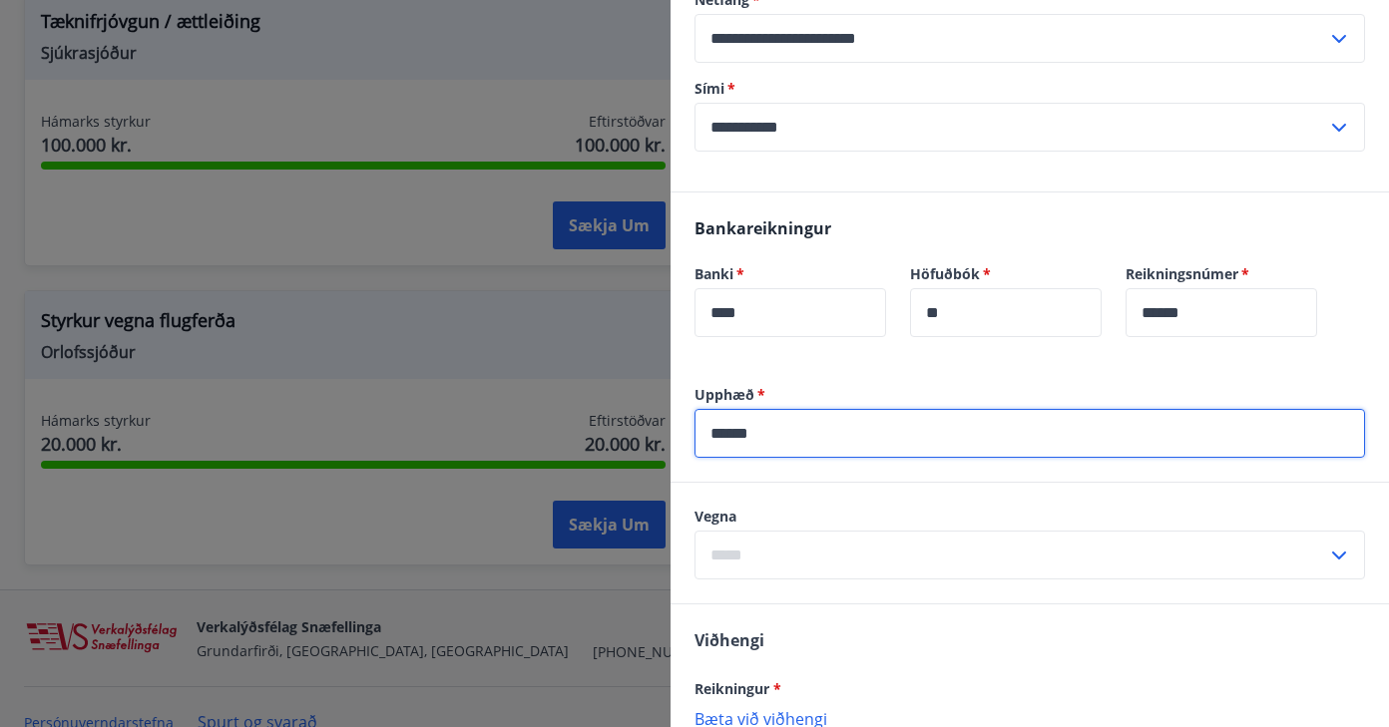
type input "******"
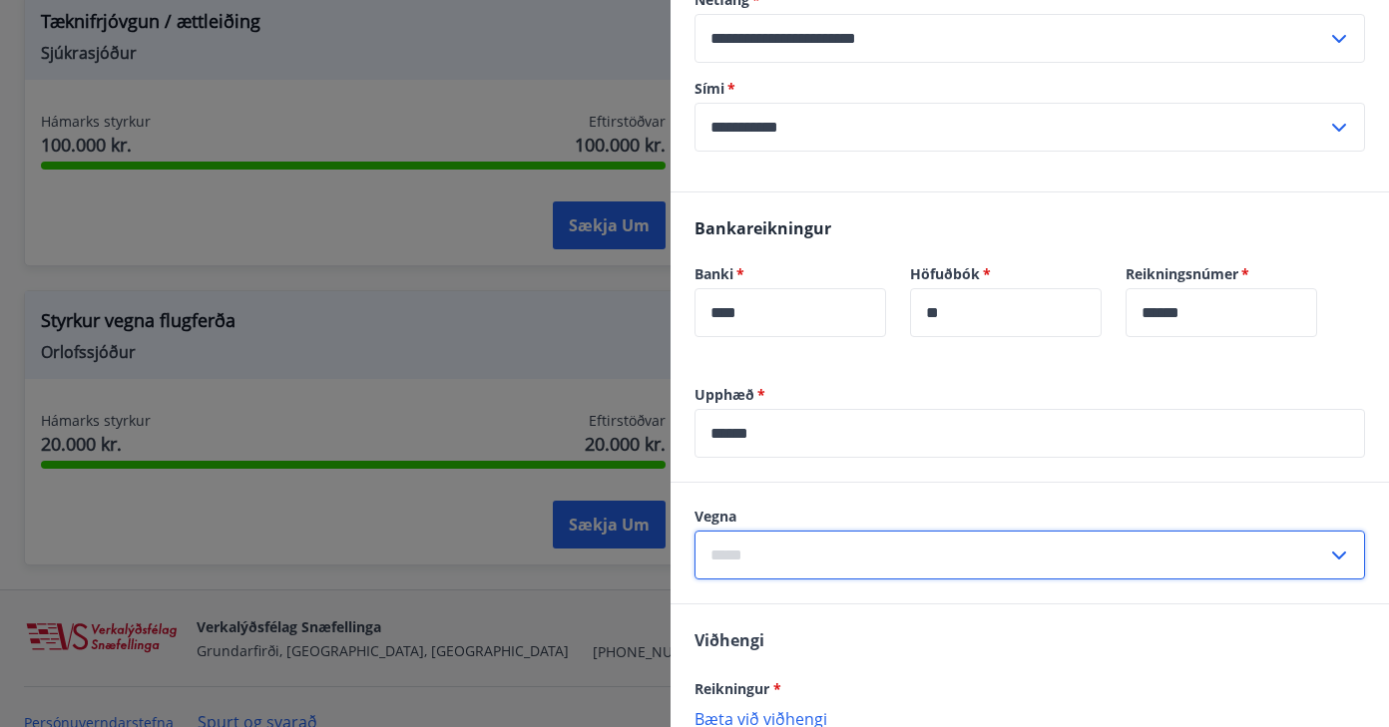
click at [798, 540] on input "text" at bounding box center [1010, 555] width 633 height 49
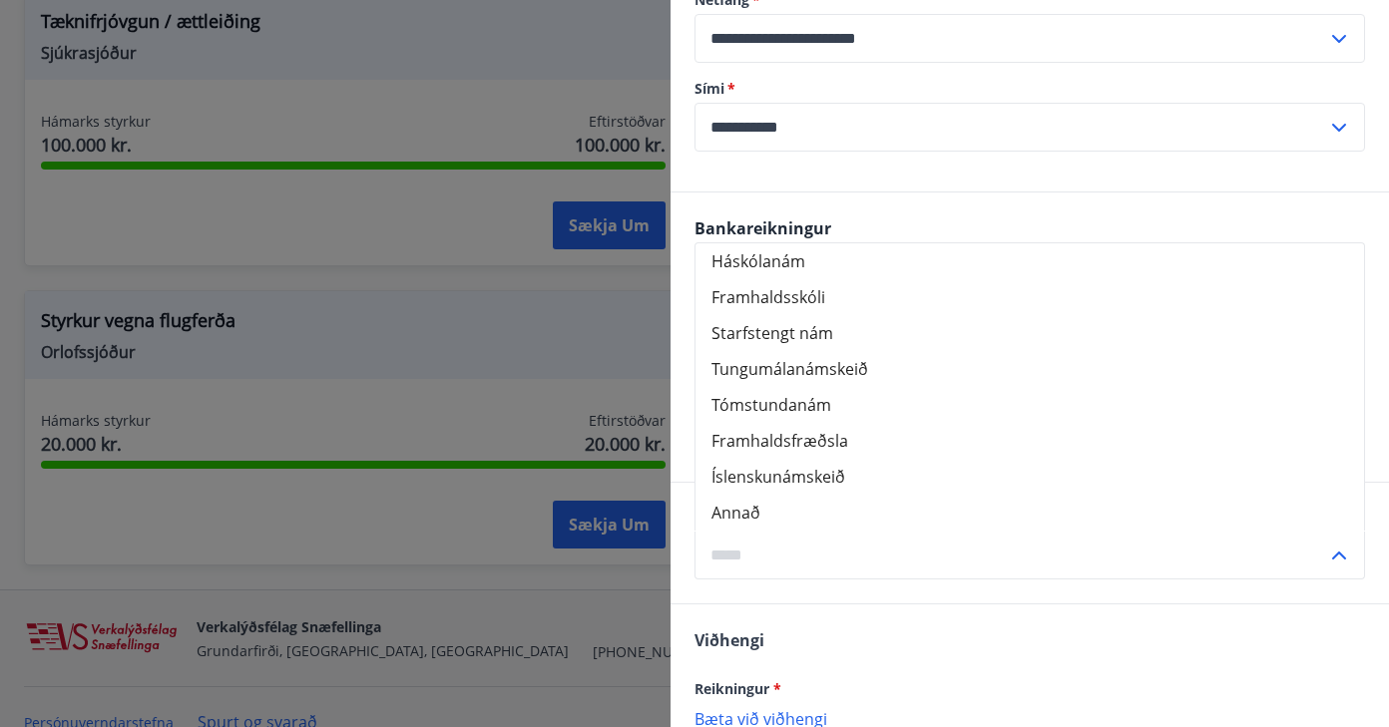
click at [843, 554] on input "text" at bounding box center [1010, 555] width 633 height 49
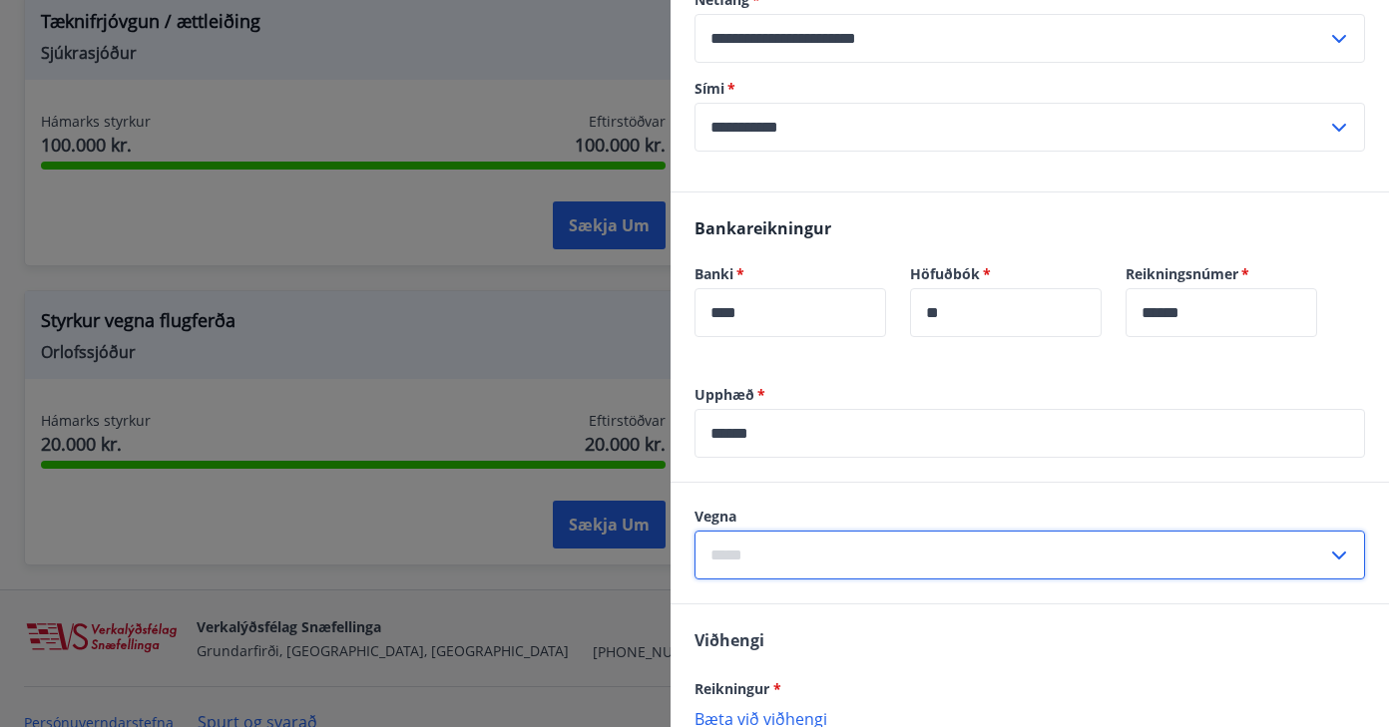
click at [1014, 553] on input "text" at bounding box center [1010, 555] width 633 height 49
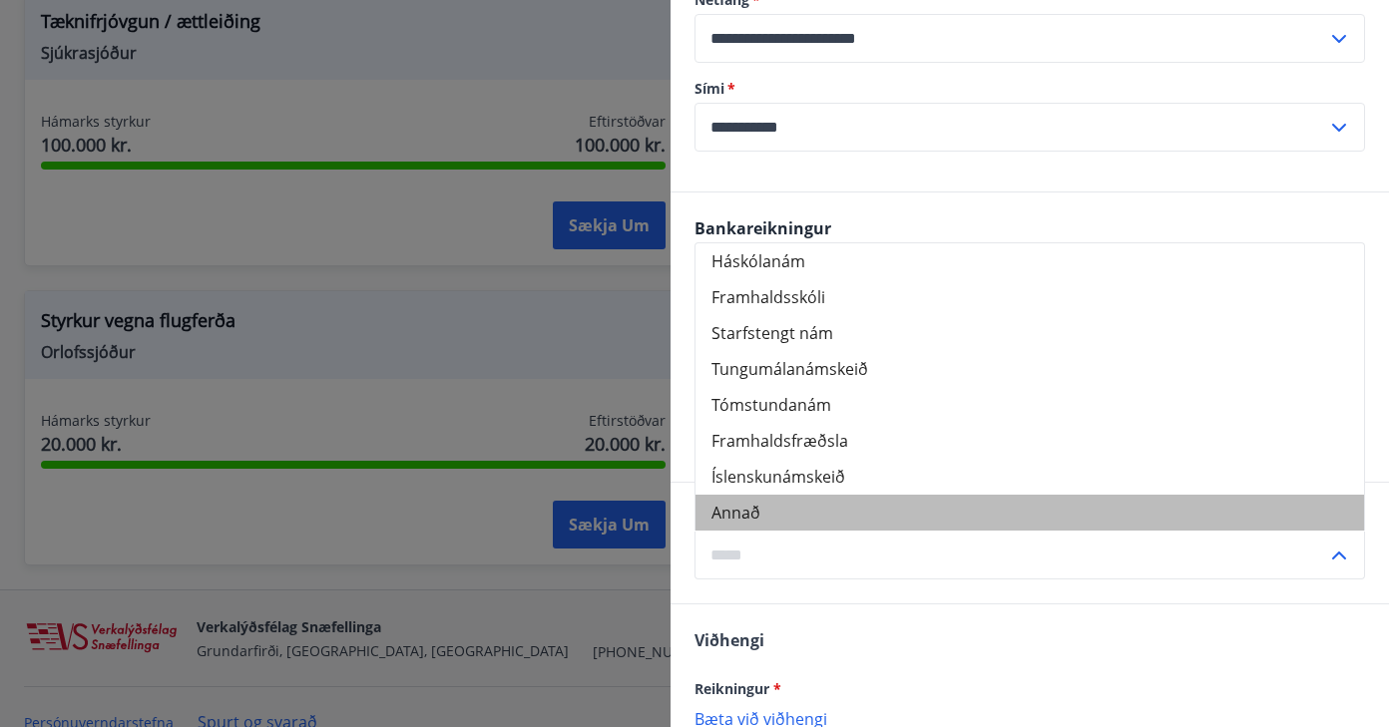
click at [739, 517] on li "Annað" at bounding box center [1029, 513] width 669 height 36
type input "*****"
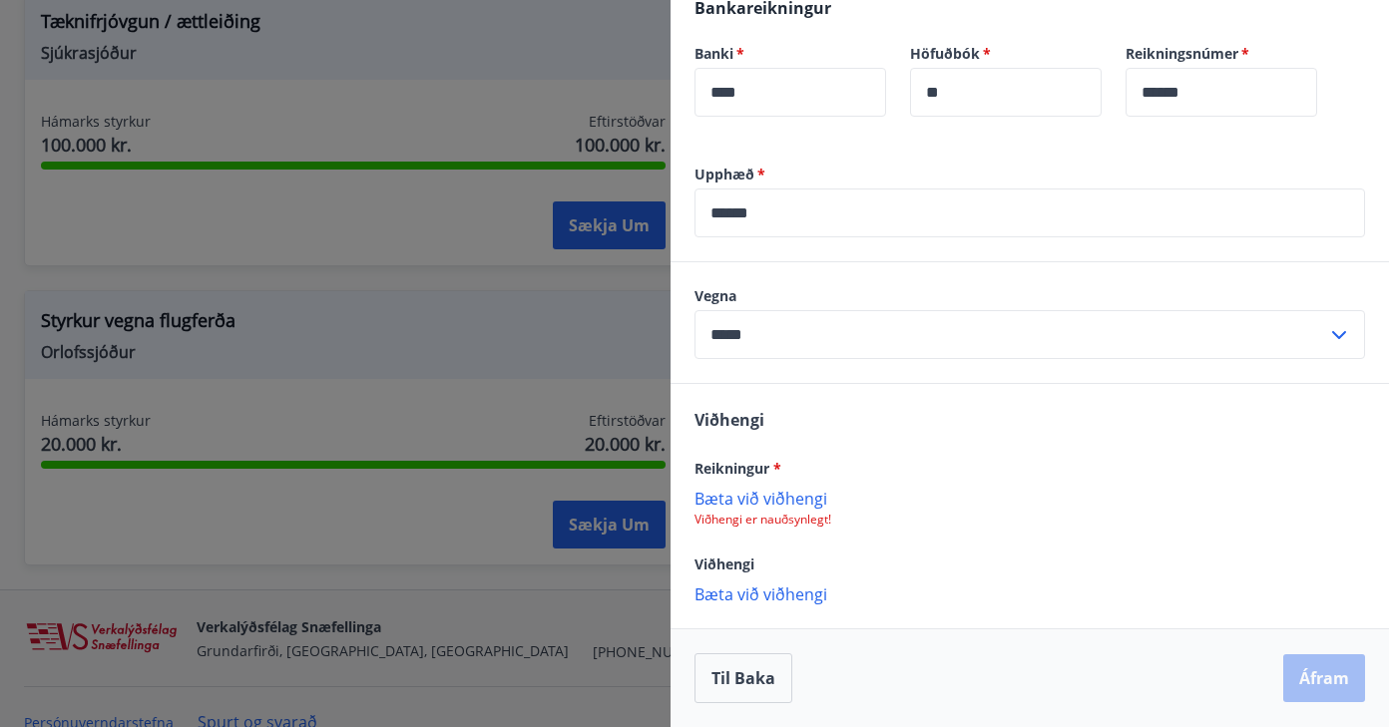
scroll to position [495, 0]
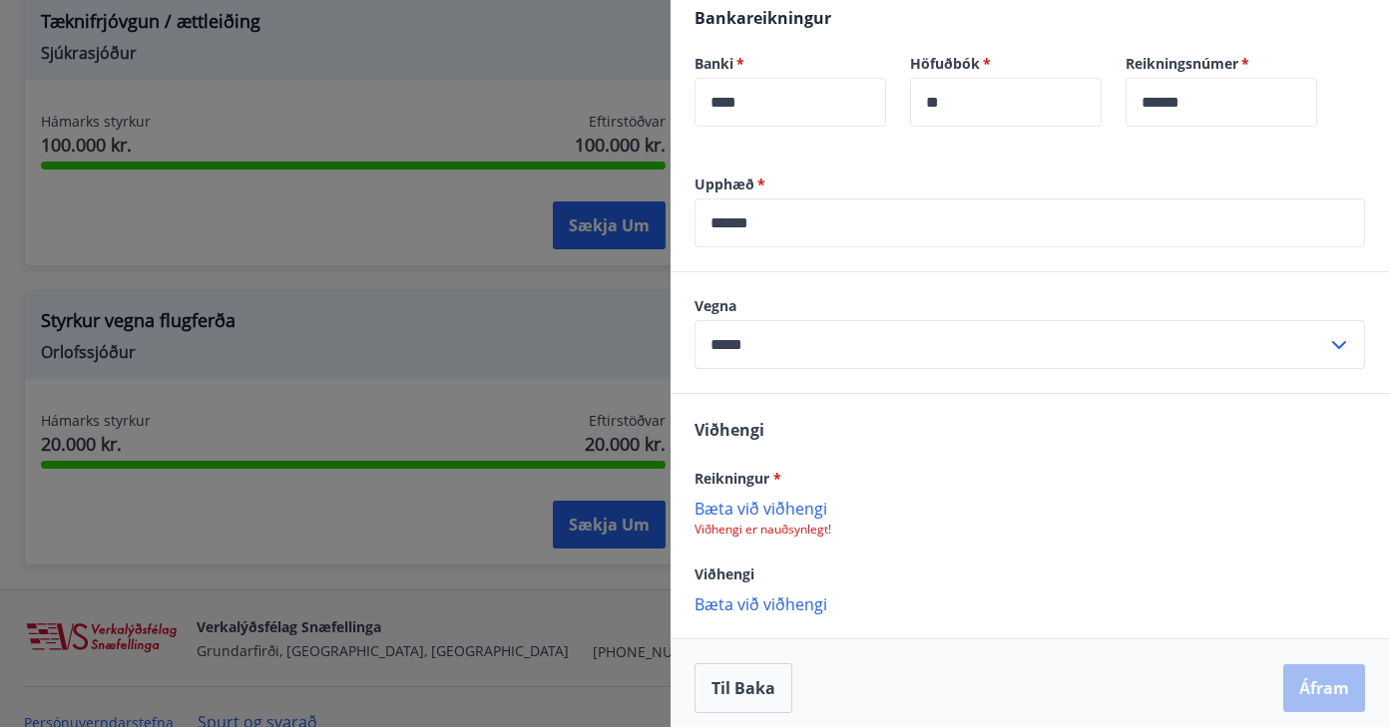
click at [787, 510] on p "Bæta við viðhengi" at bounding box center [1029, 508] width 671 height 20
click at [798, 506] on p "Bæta við viðhengi" at bounding box center [1029, 508] width 671 height 20
click at [761, 480] on span "Reikningur *" at bounding box center [737, 478] width 87 height 19
click at [751, 489] on div "Reikningur *" at bounding box center [1029, 478] width 671 height 24
click at [778, 482] on span "*" at bounding box center [777, 478] width 8 height 19
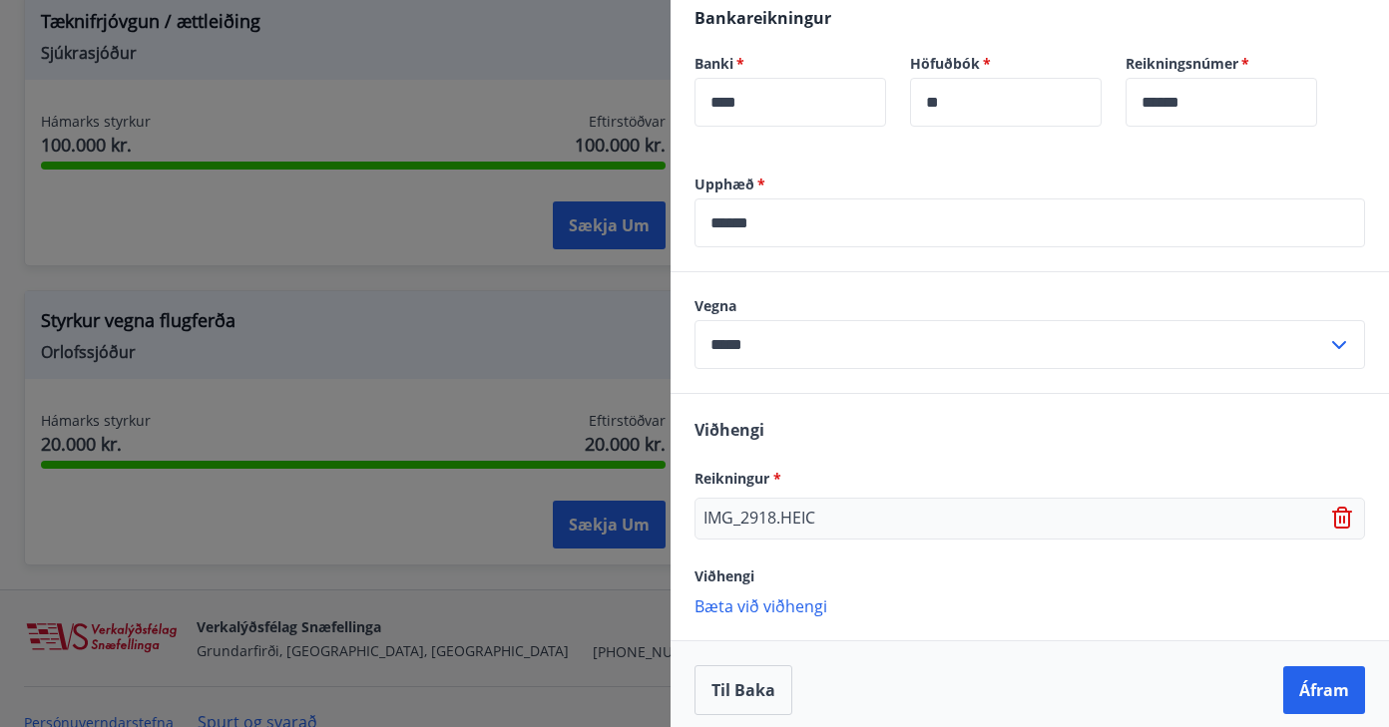
click at [795, 509] on p "IMG_2918.HEIC" at bounding box center [759, 519] width 112 height 24
click at [761, 484] on span "Reikningur *" at bounding box center [737, 478] width 87 height 19
click at [792, 505] on div "IMG_2918.HEIC" at bounding box center [1029, 519] width 671 height 42
click at [987, 510] on div "IMG_2918.HEIC" at bounding box center [1029, 519] width 671 height 42
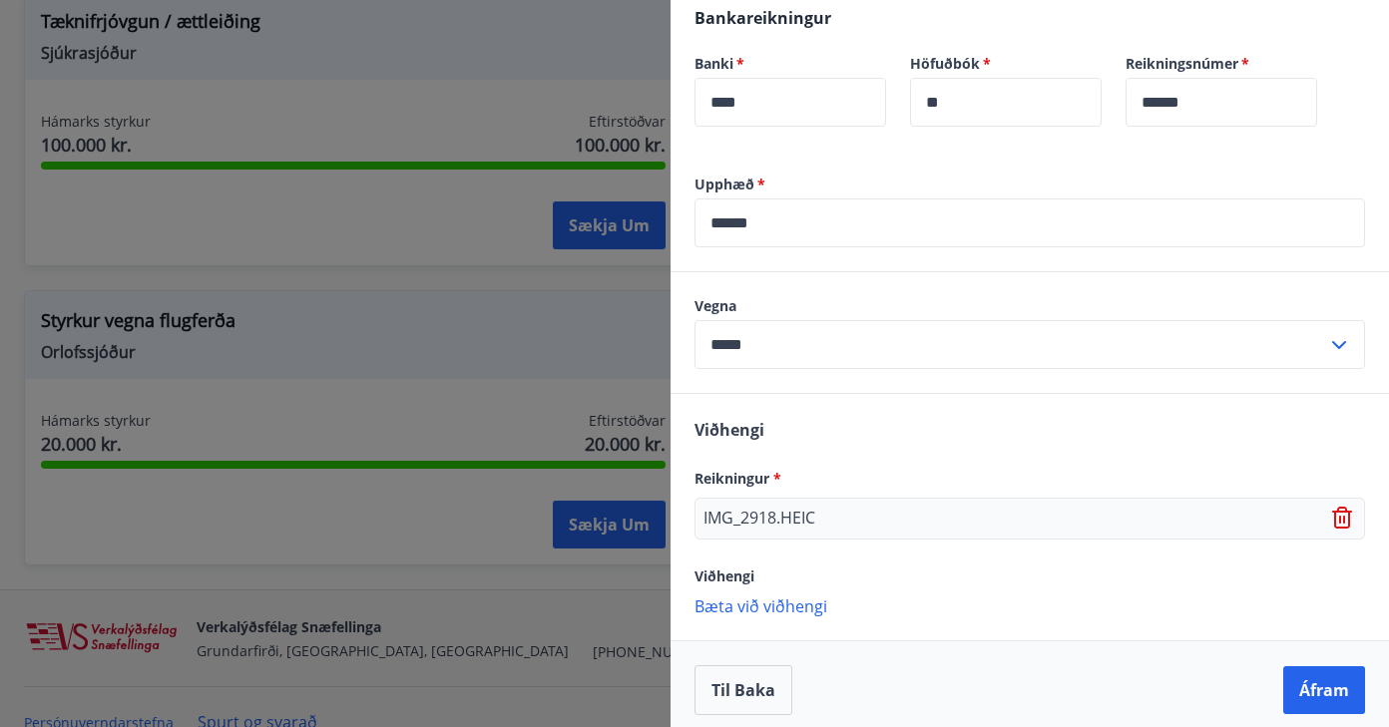
click at [1346, 528] on icon at bounding box center [1342, 518] width 20 height 22
click at [794, 503] on p "Bæta við viðhengi" at bounding box center [1029, 508] width 671 height 20
click at [786, 604] on p "Bæta við viðhengi" at bounding box center [1029, 606] width 671 height 20
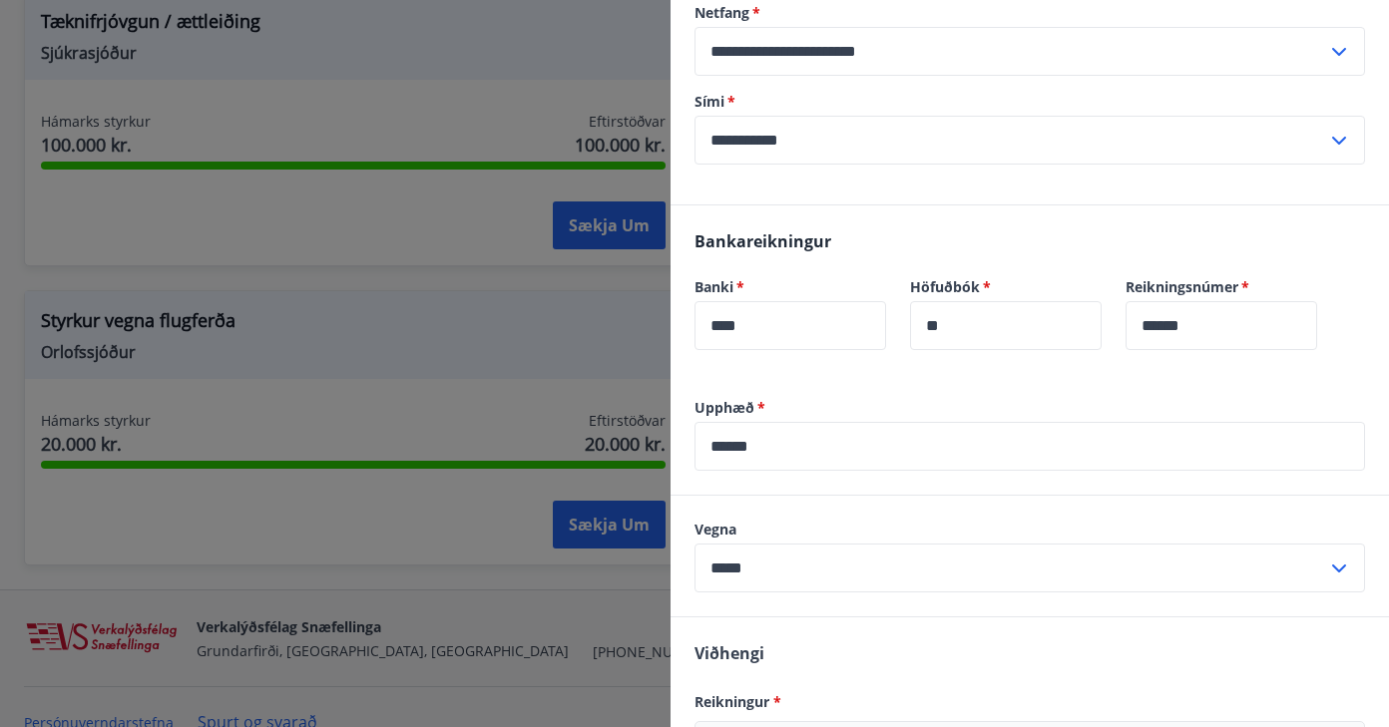
scroll to position [549, 0]
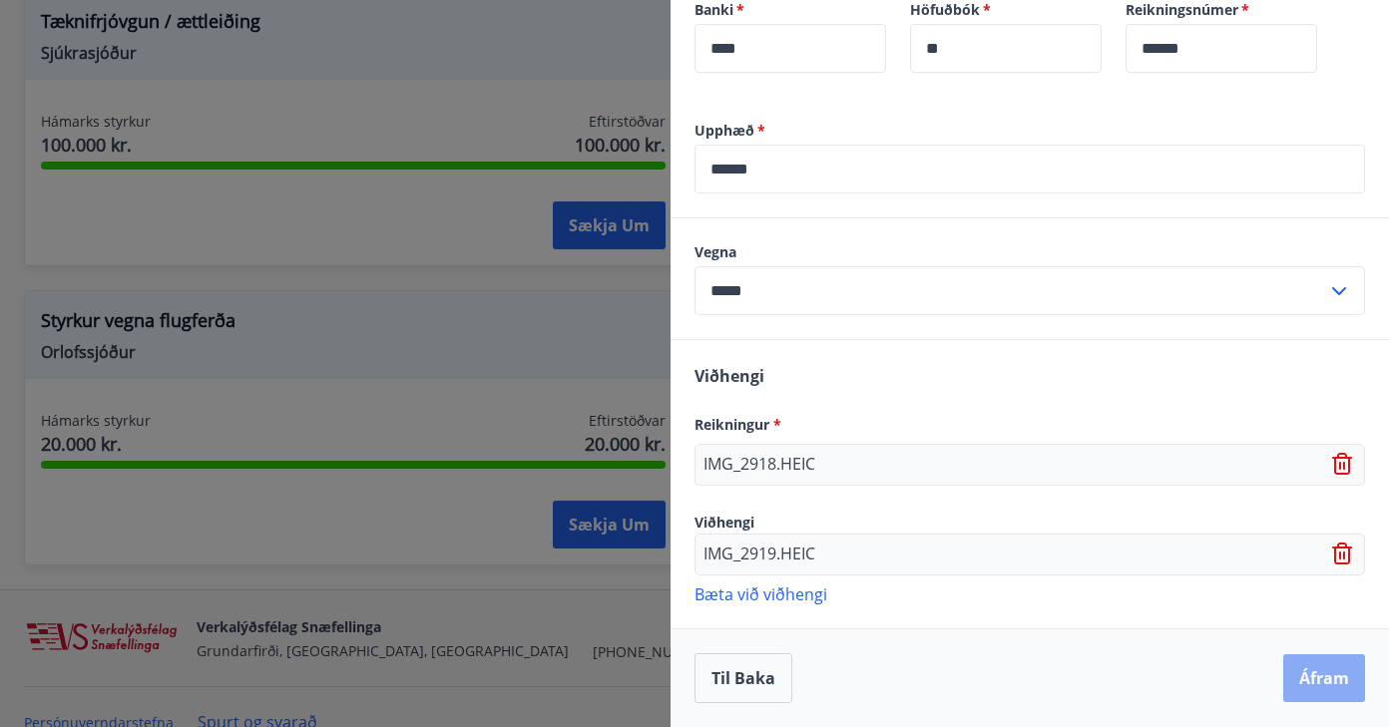
click at [1344, 679] on button "Áfram" at bounding box center [1324, 679] width 82 height 48
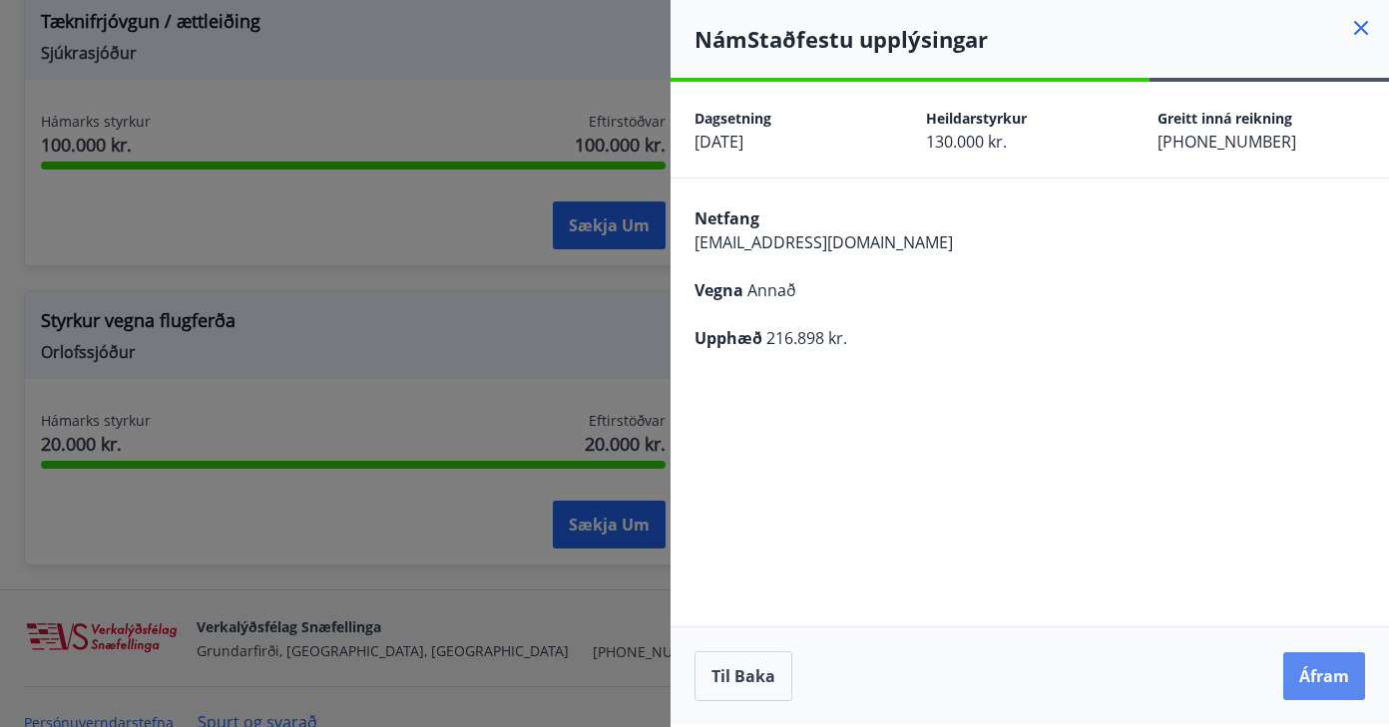
click at [1338, 668] on button "Áfram" at bounding box center [1324, 677] width 82 height 48
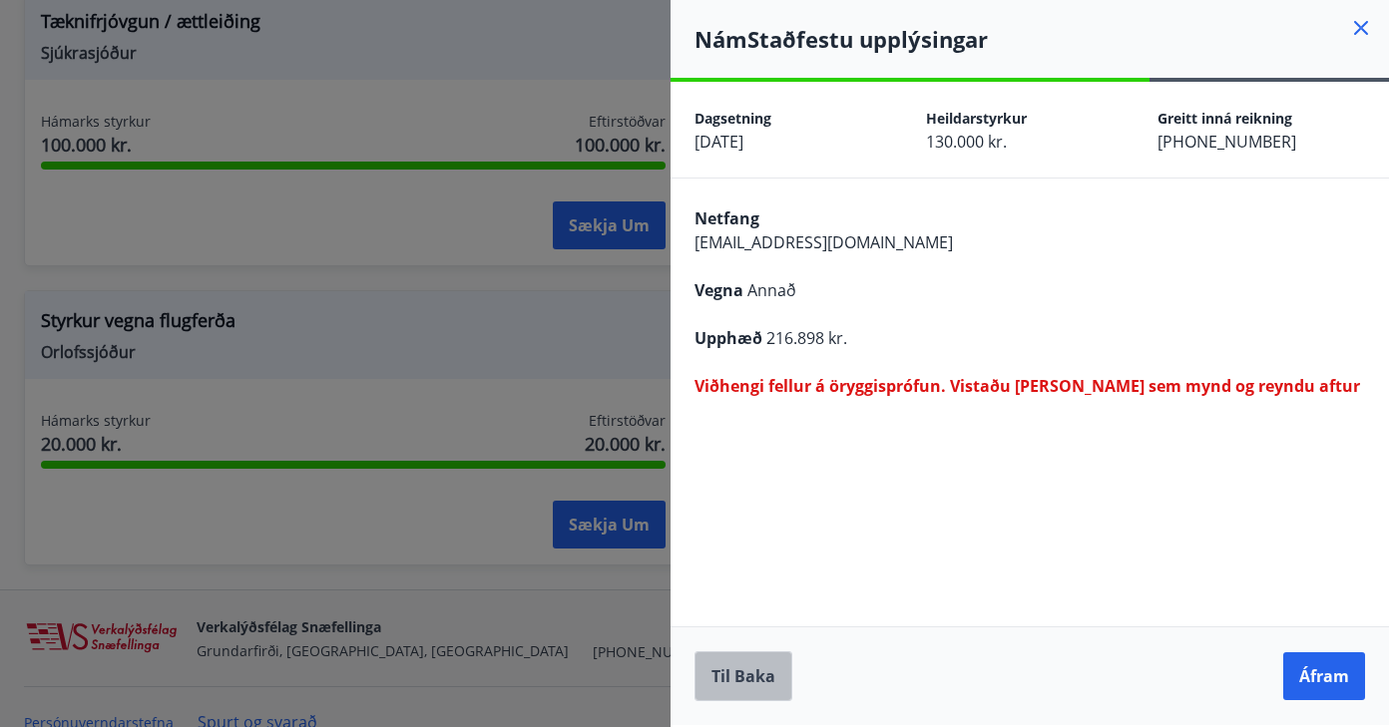
click at [749, 667] on button "Til baka" at bounding box center [743, 677] width 98 height 50
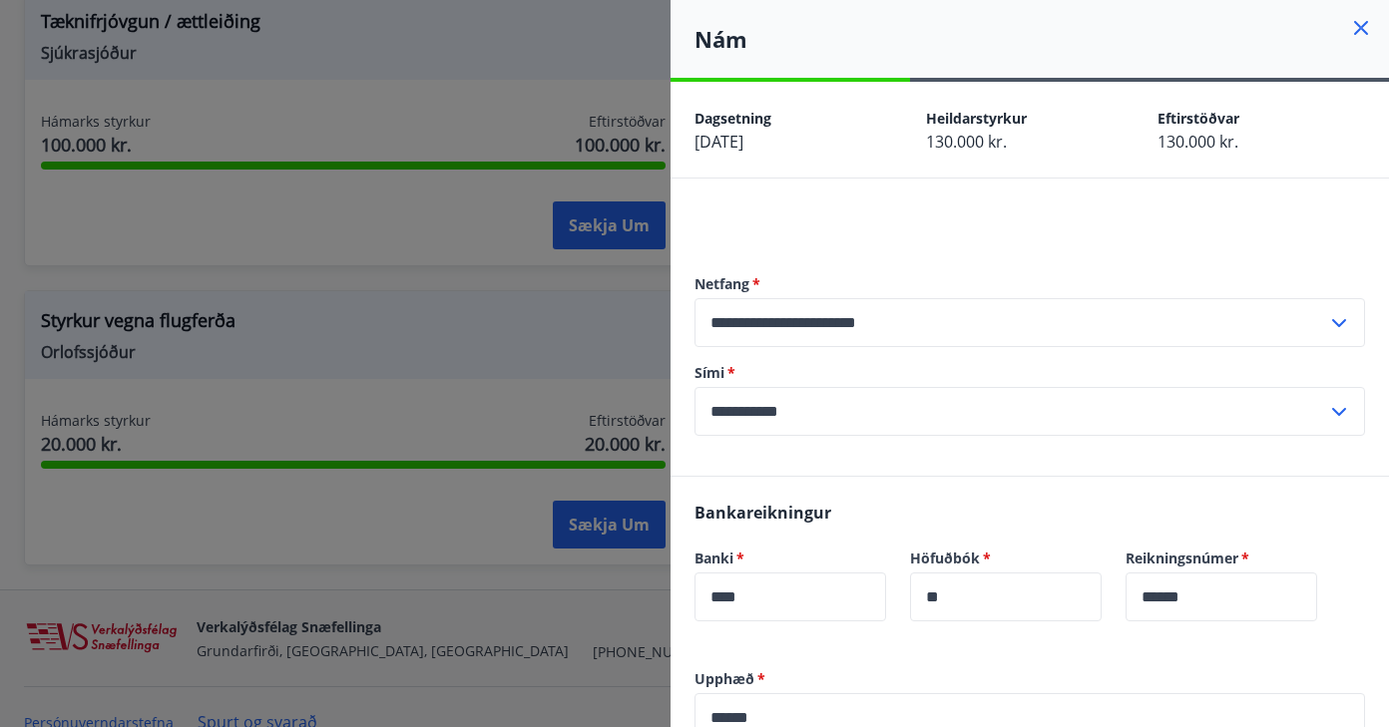
scroll to position [549, 0]
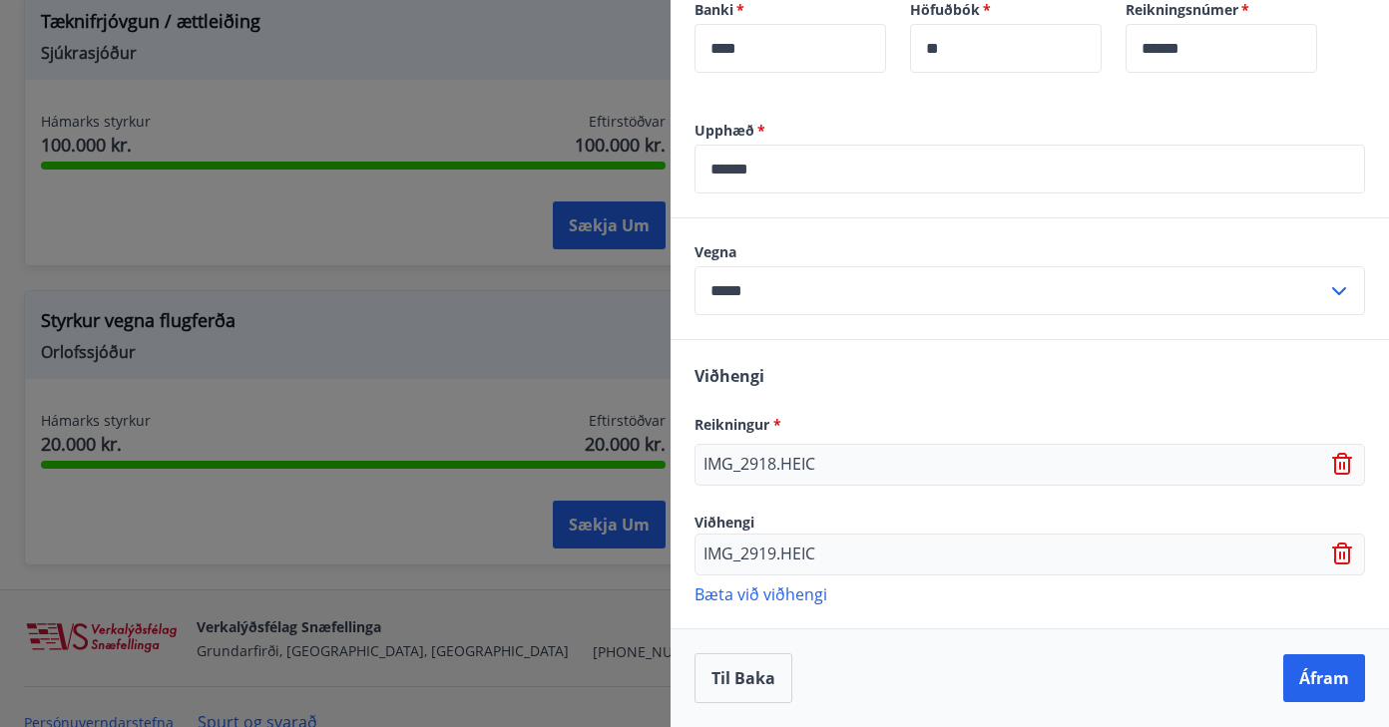
click at [1344, 556] on icon at bounding box center [1344, 556] width 2 height 8
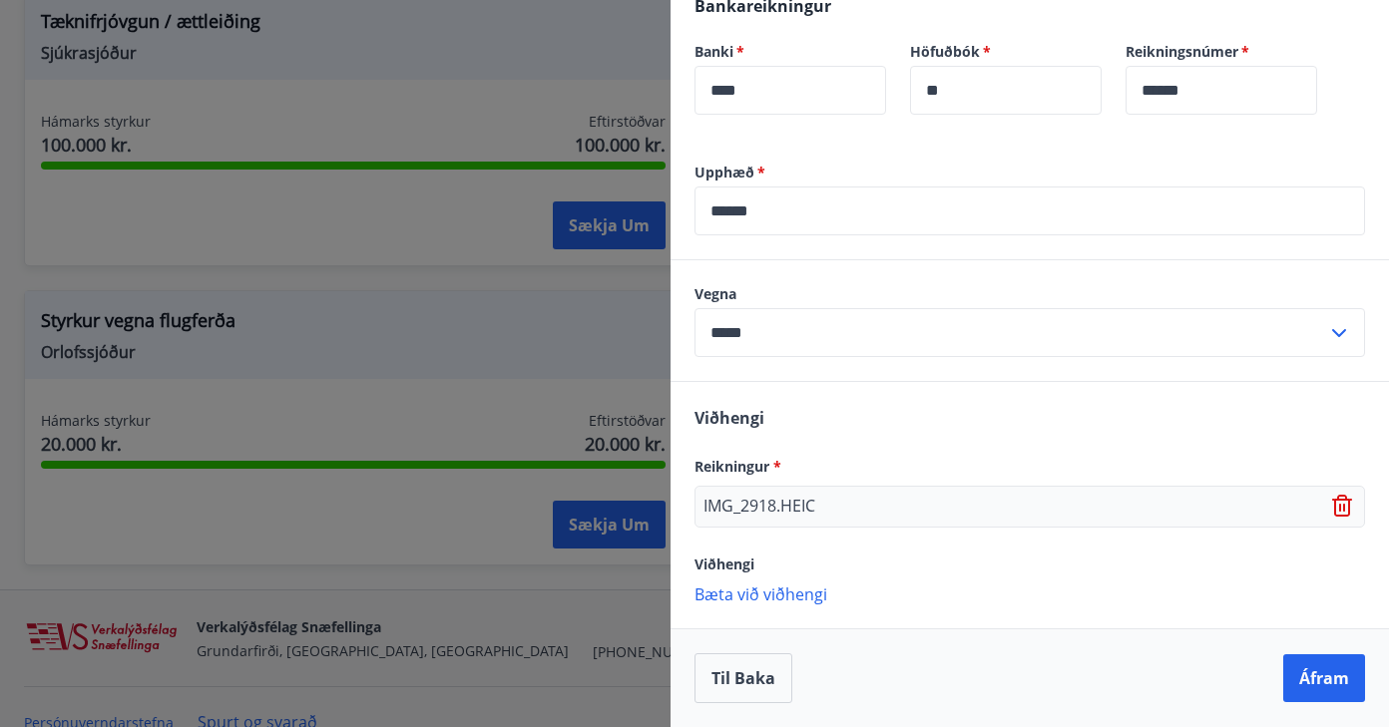
click at [1344, 514] on icon at bounding box center [1344, 507] width 24 height 24
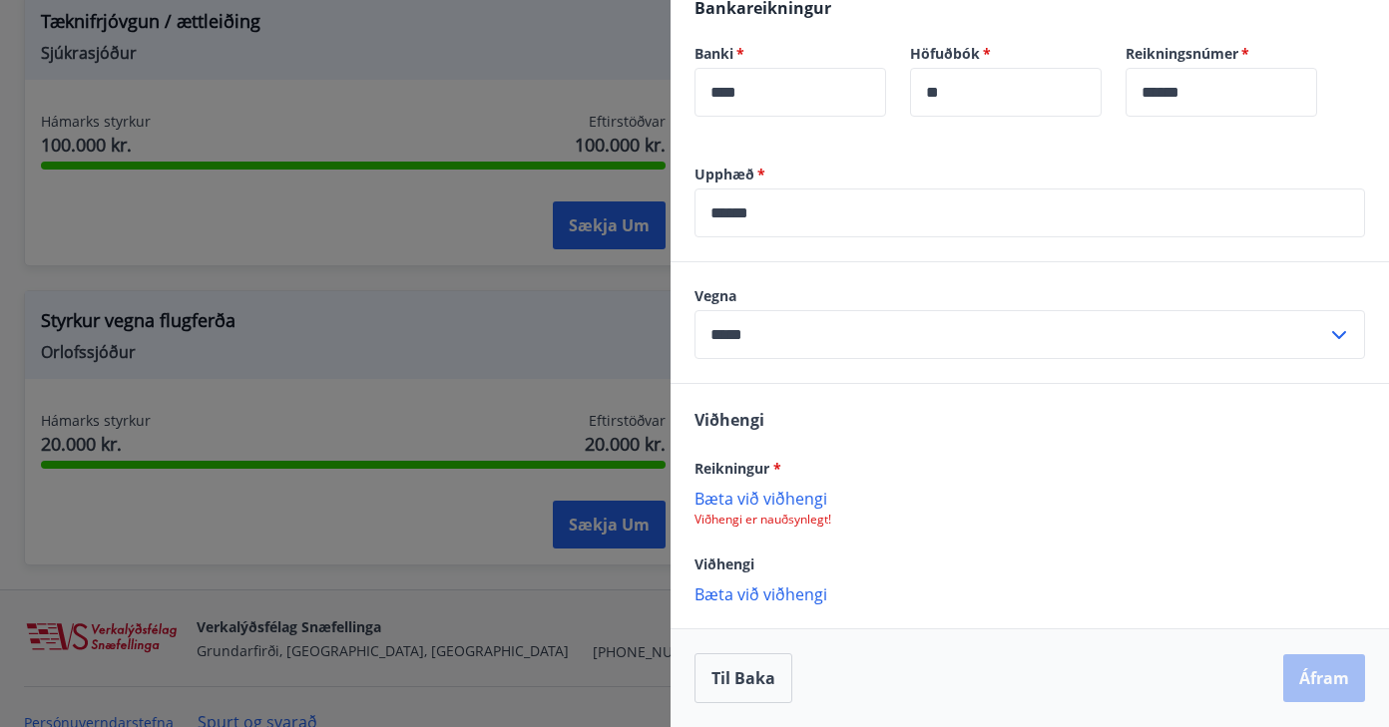
click at [800, 500] on p "Bæta við viðhengi" at bounding box center [1029, 498] width 671 height 20
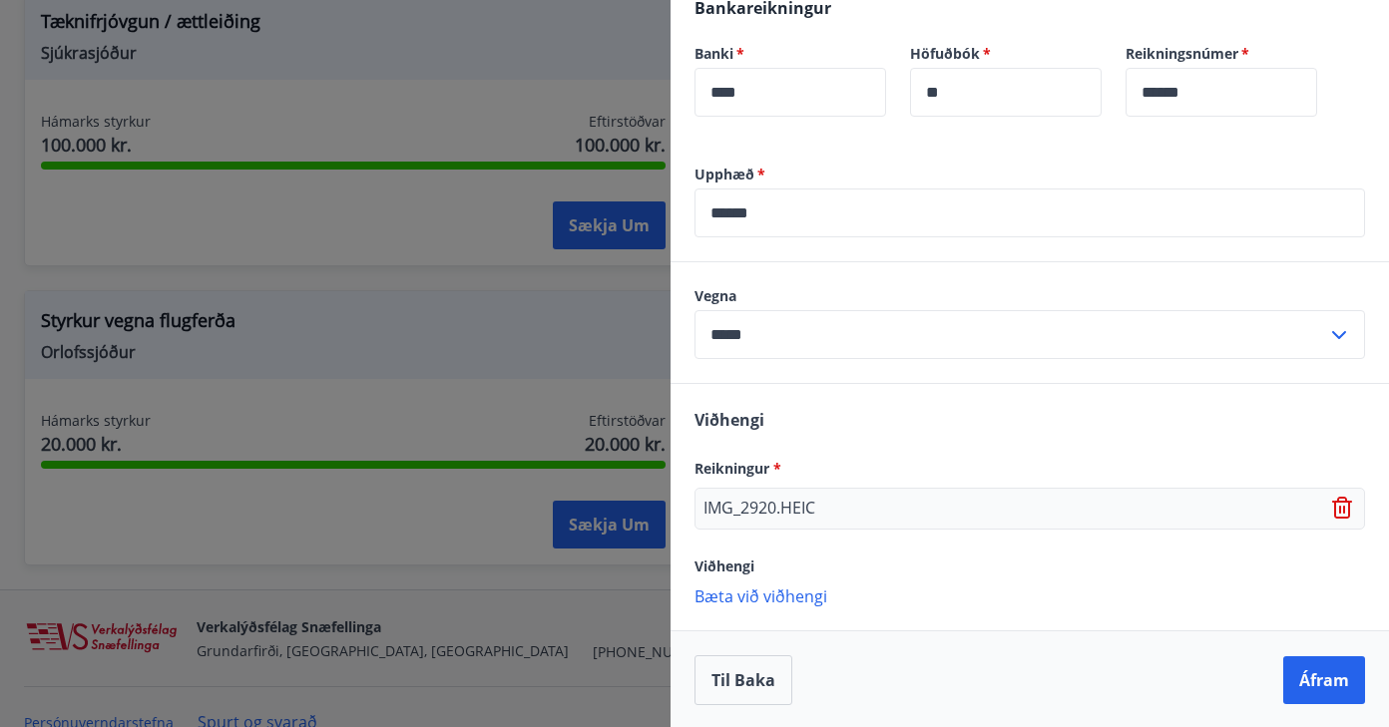
scroll to position [507, 0]
click at [1332, 675] on button "Áfram" at bounding box center [1324, 679] width 82 height 48
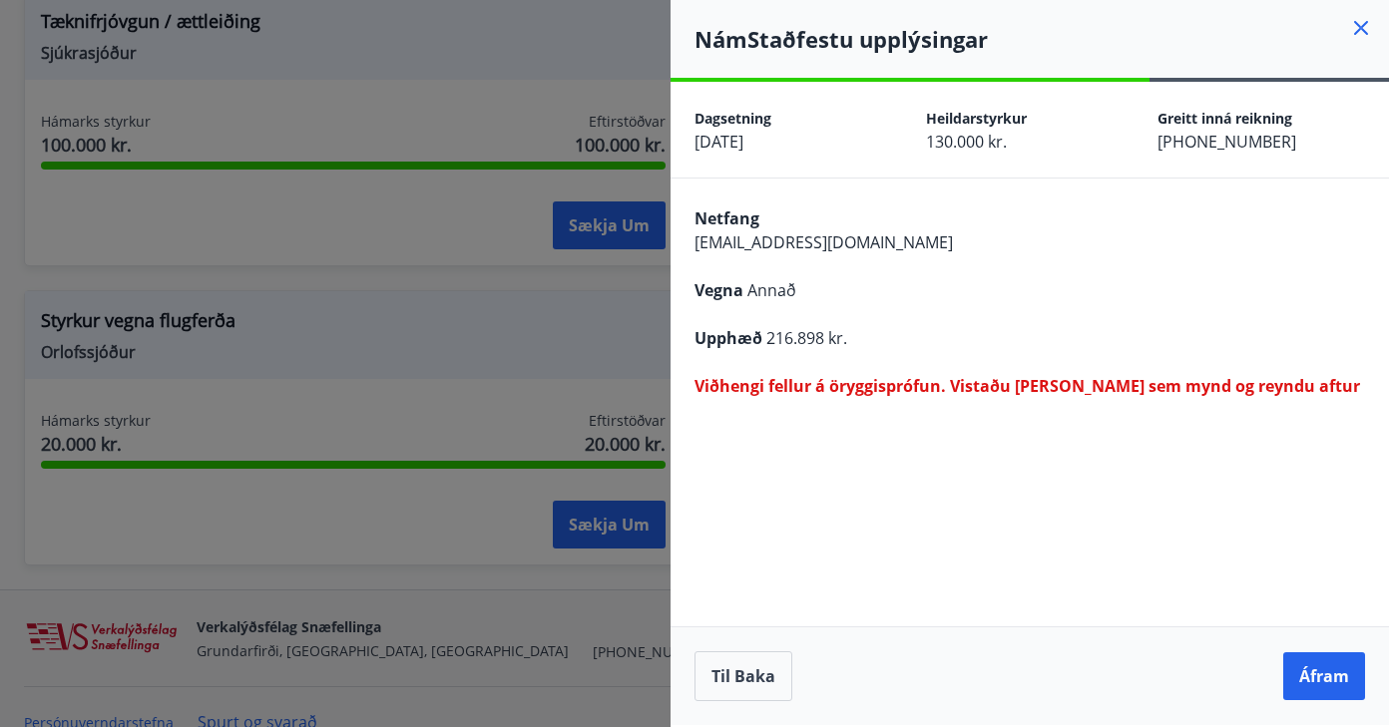
scroll to position [0, 0]
click at [1309, 673] on button "Áfram" at bounding box center [1324, 677] width 82 height 48
click at [759, 675] on button "Til baka" at bounding box center [743, 677] width 98 height 50
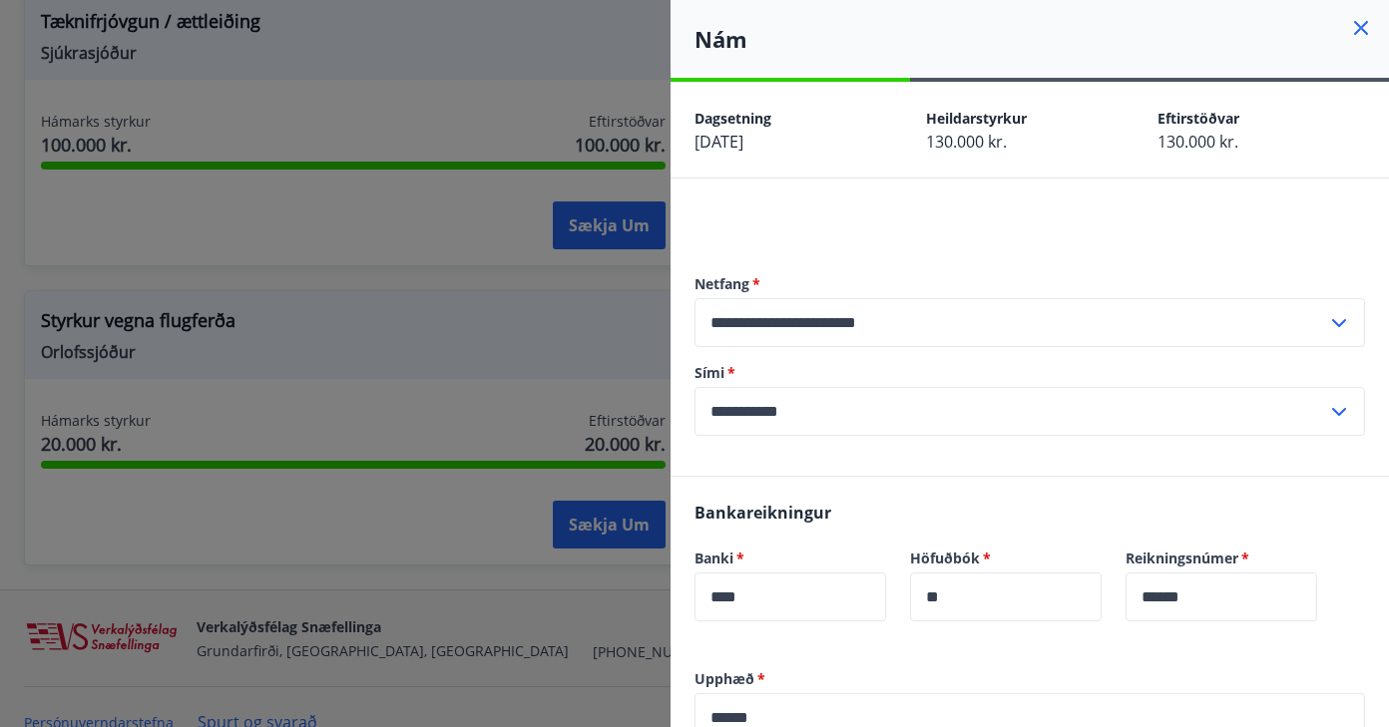
scroll to position [507, 0]
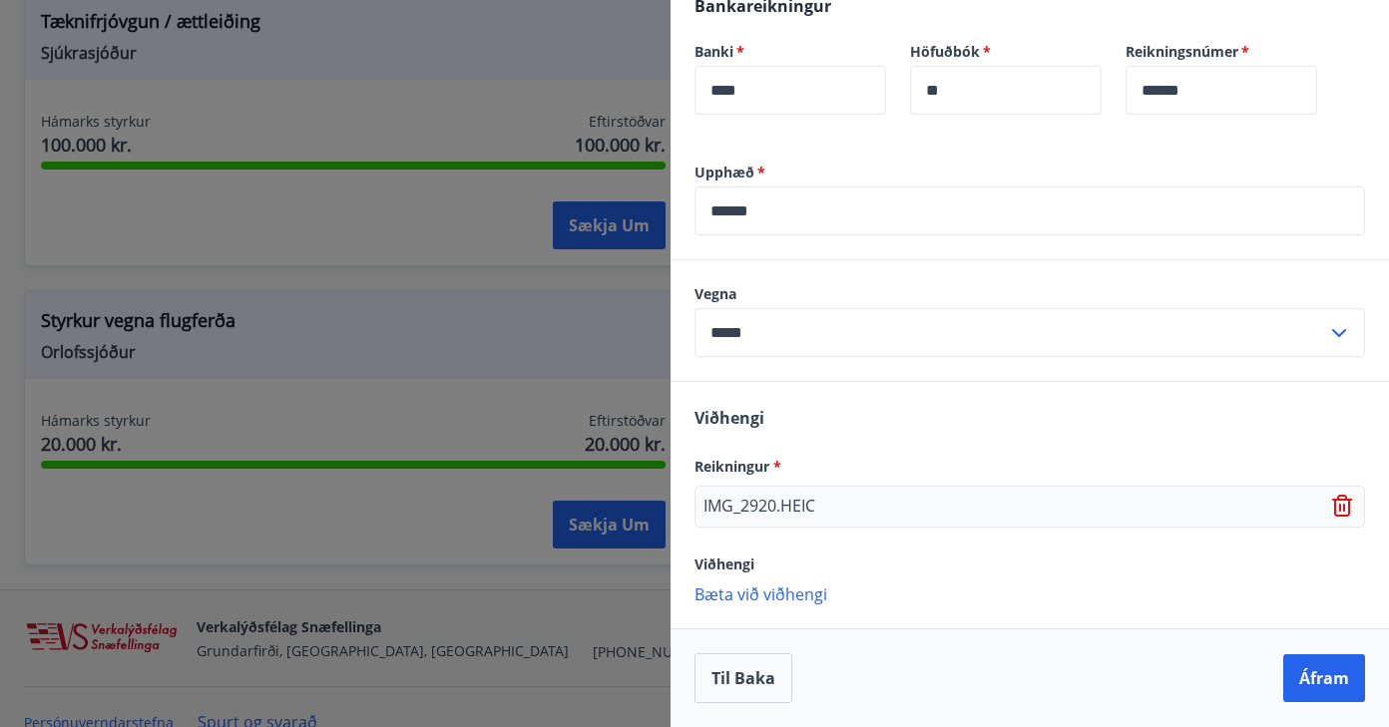
click at [815, 507] on p "IMG_2920.HEIC" at bounding box center [759, 507] width 112 height 24
click at [1341, 508] on icon at bounding box center [1344, 507] width 24 height 24
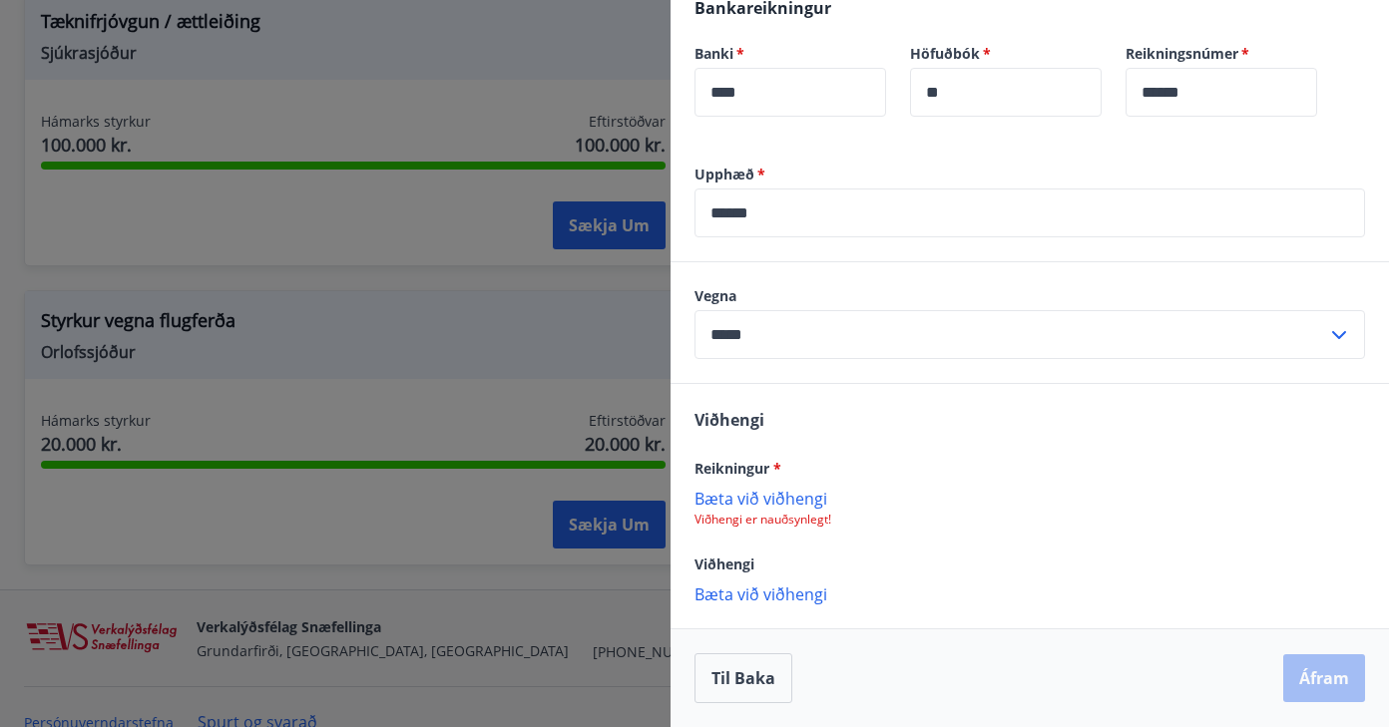
scroll to position [505, 0]
click at [786, 495] on p "Bæta við viðhengi" at bounding box center [1029, 498] width 671 height 20
click at [770, 495] on p "Bæta við viðhengi" at bounding box center [1029, 498] width 671 height 20
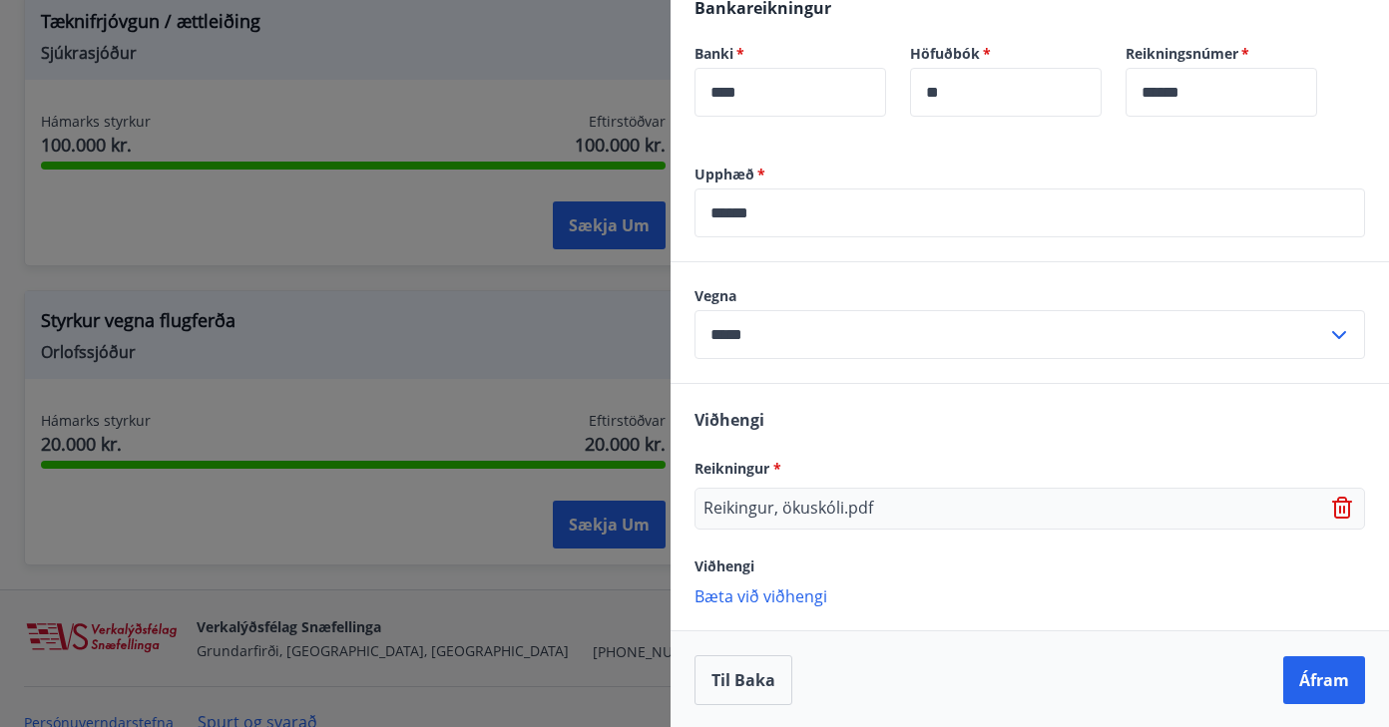
scroll to position [507, 0]
click at [1316, 679] on button "Áfram" at bounding box center [1324, 679] width 82 height 48
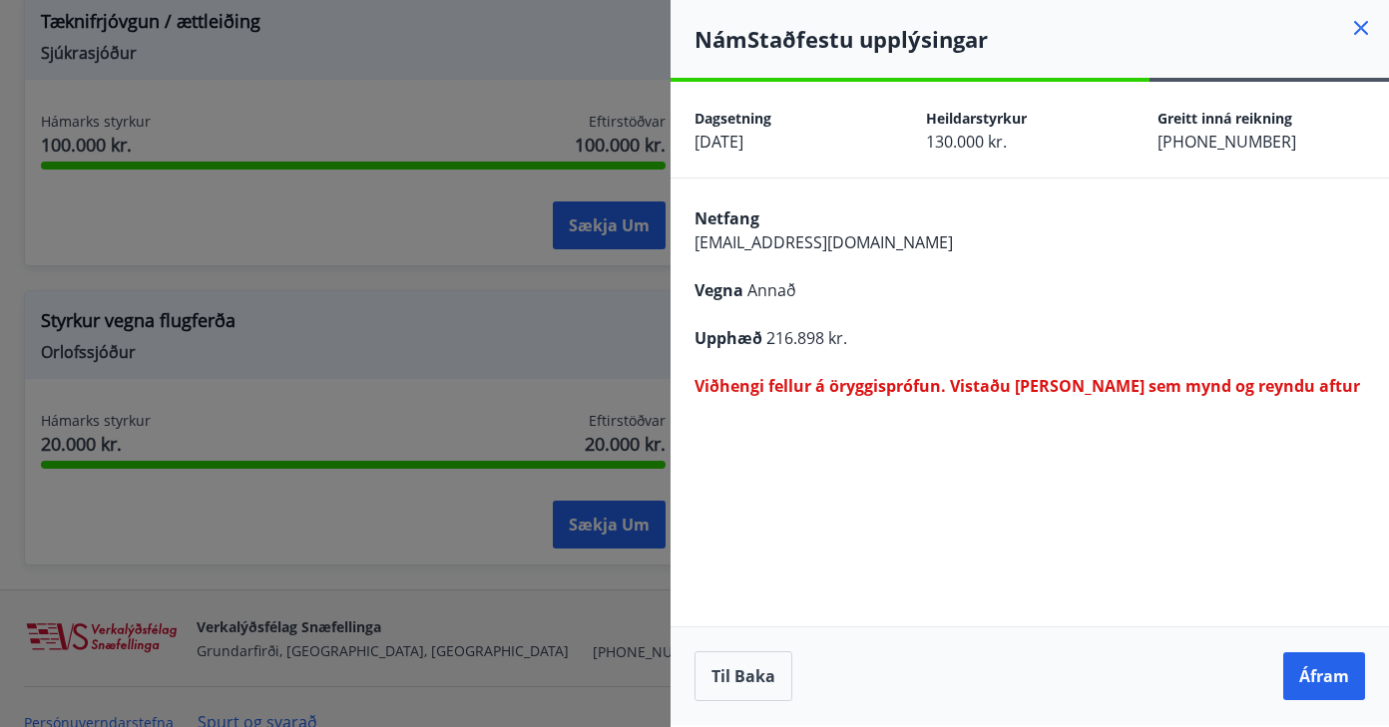
scroll to position [0, 0]
click at [1325, 681] on button "Áfram" at bounding box center [1324, 677] width 82 height 48
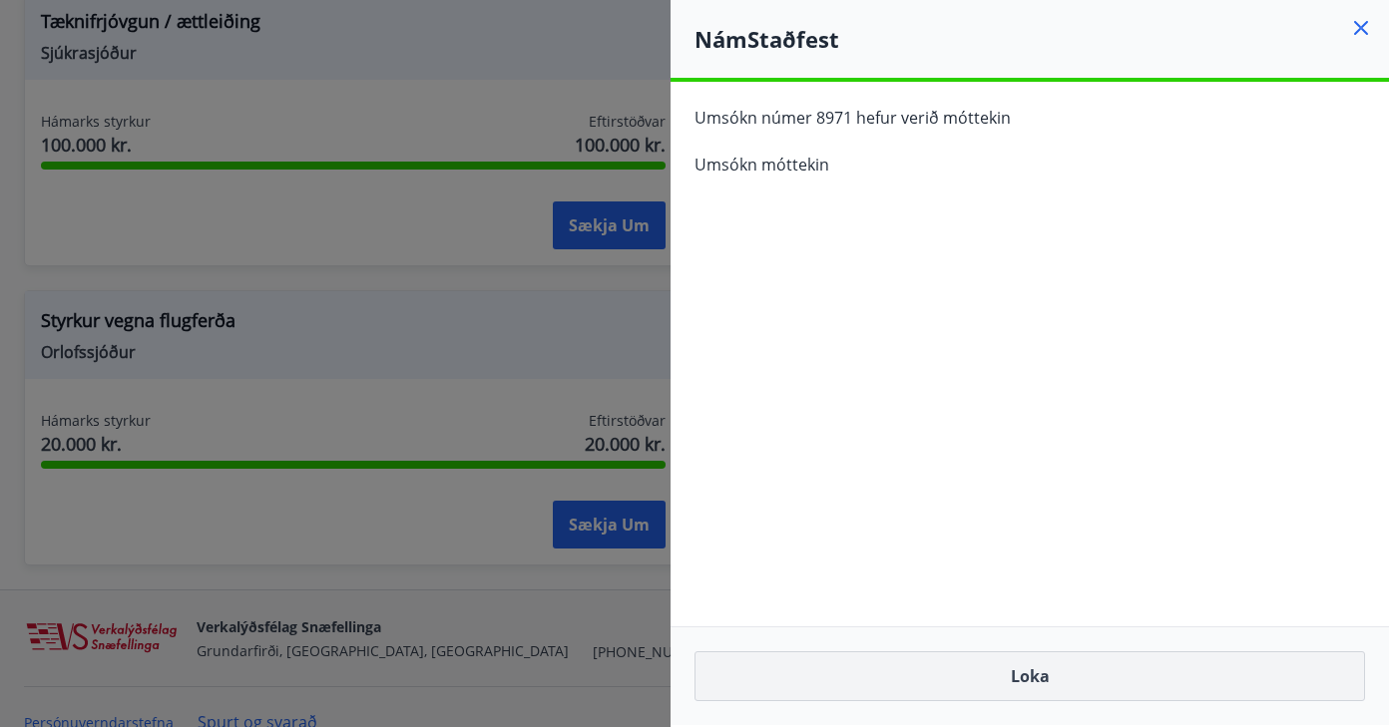
click at [1248, 672] on button "Loka" at bounding box center [1029, 677] width 671 height 50
